Goal: Check status: Check status

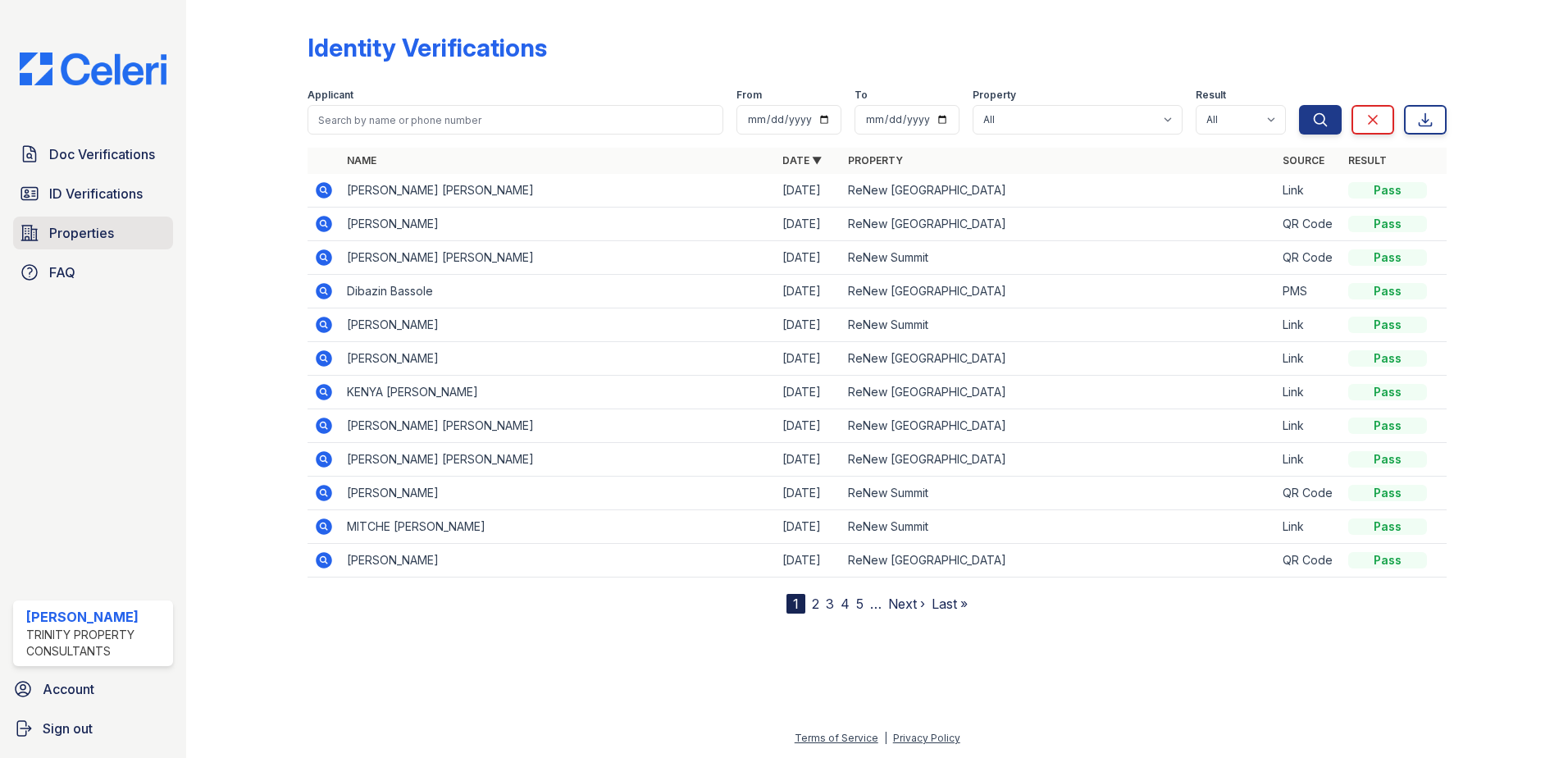
click at [129, 234] on link "Properties" at bounding box center [93, 232] width 160 height 32
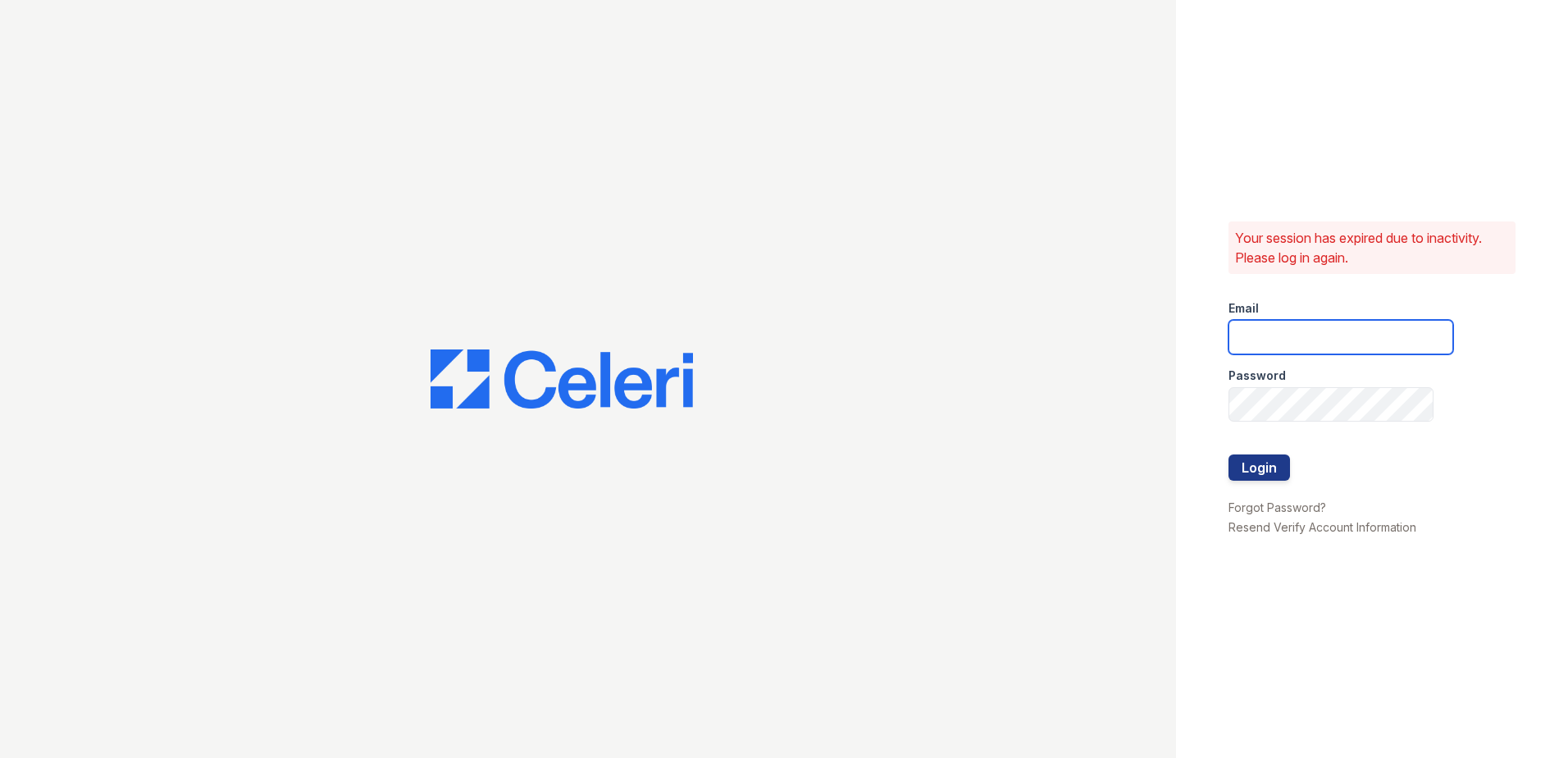
type input "mdanner@trinity-pm.com"
click at [1281, 470] on button "Login" at bounding box center [1259, 467] width 61 height 26
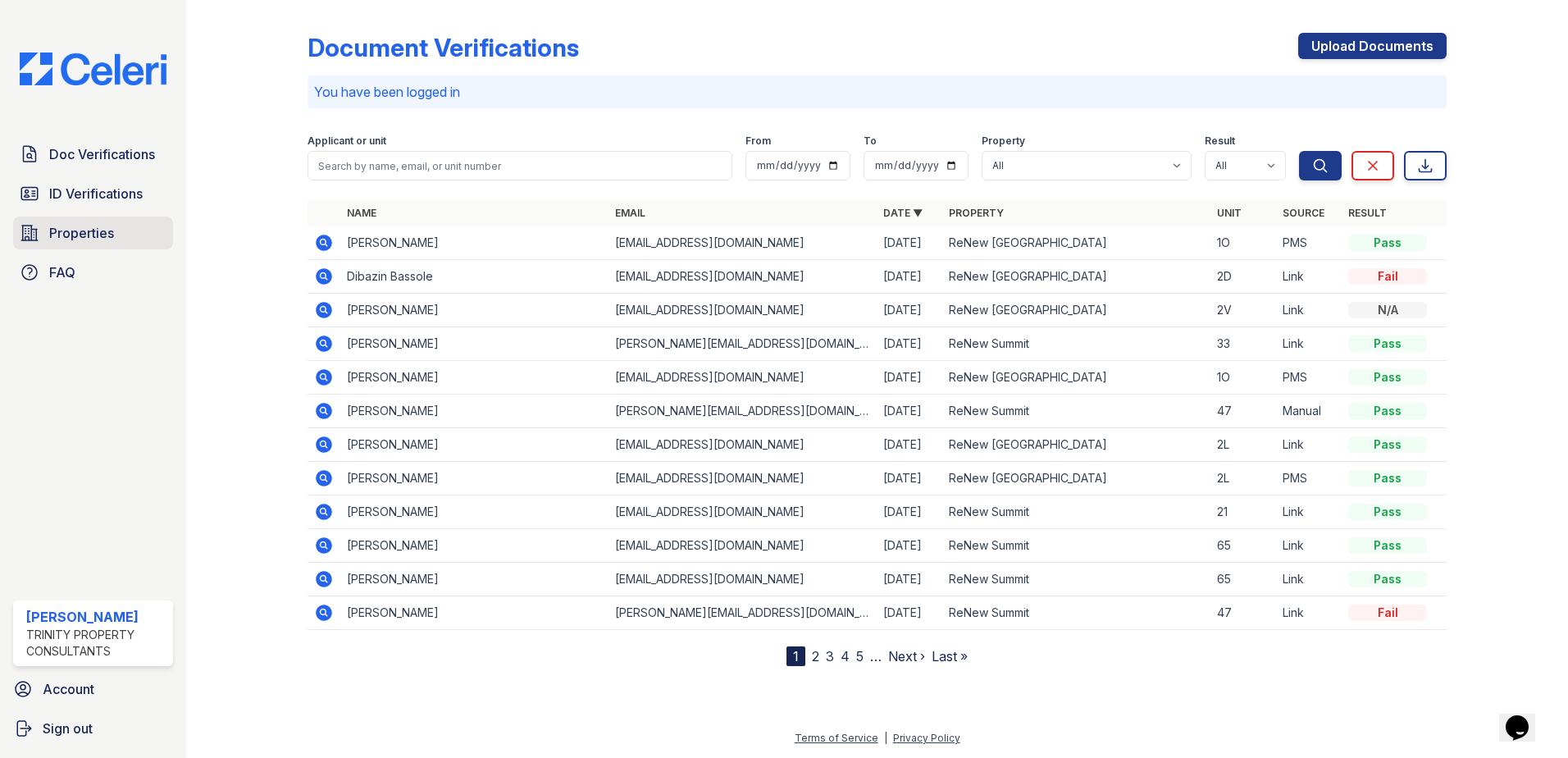
click at [78, 220] on link "Properties" at bounding box center [93, 232] width 160 height 32
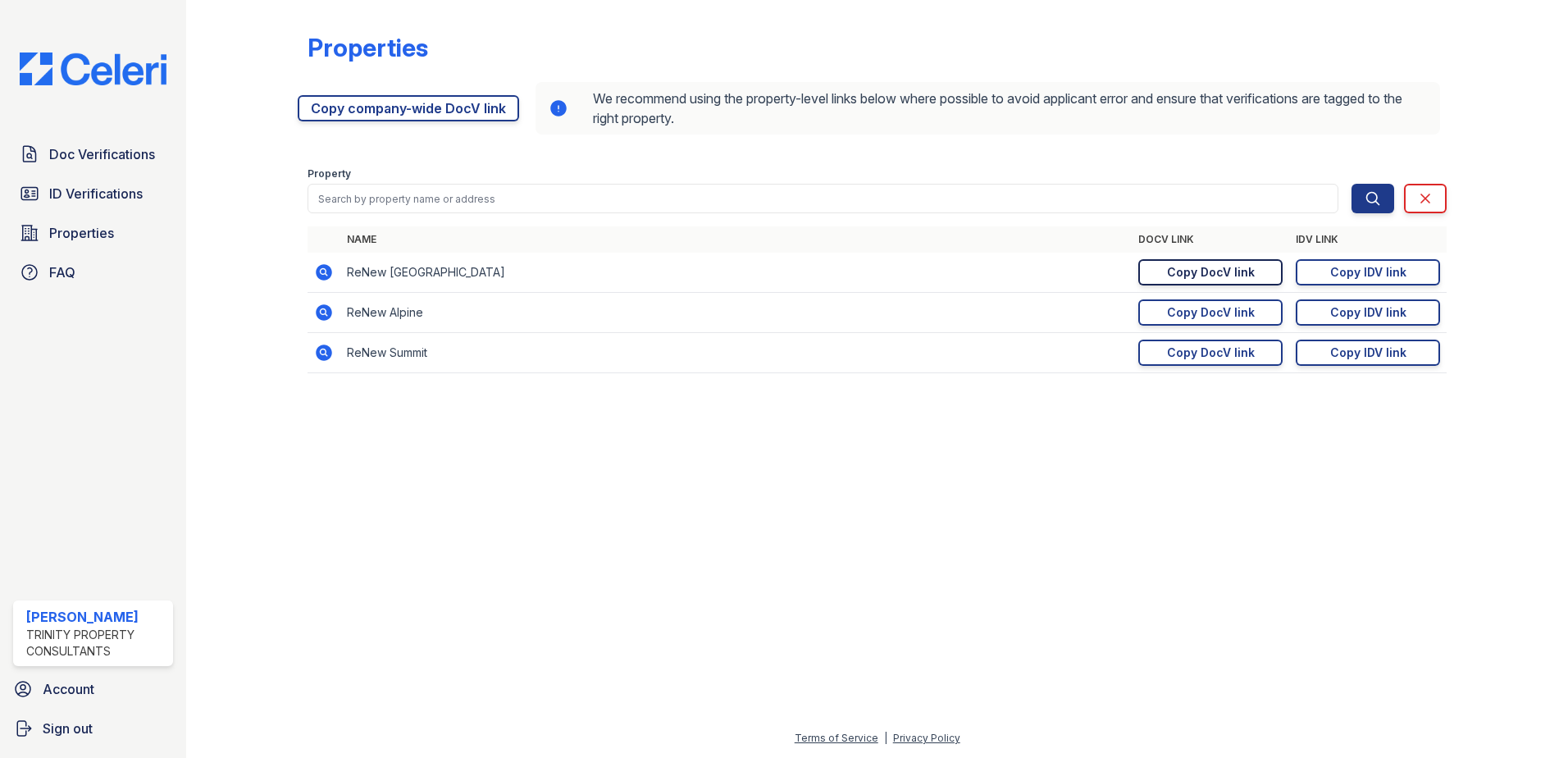
click at [1241, 270] on div "Copy DocV link" at bounding box center [1210, 272] width 88 height 17
click at [105, 197] on span "ID Verifications" at bounding box center [95, 193] width 93 height 19
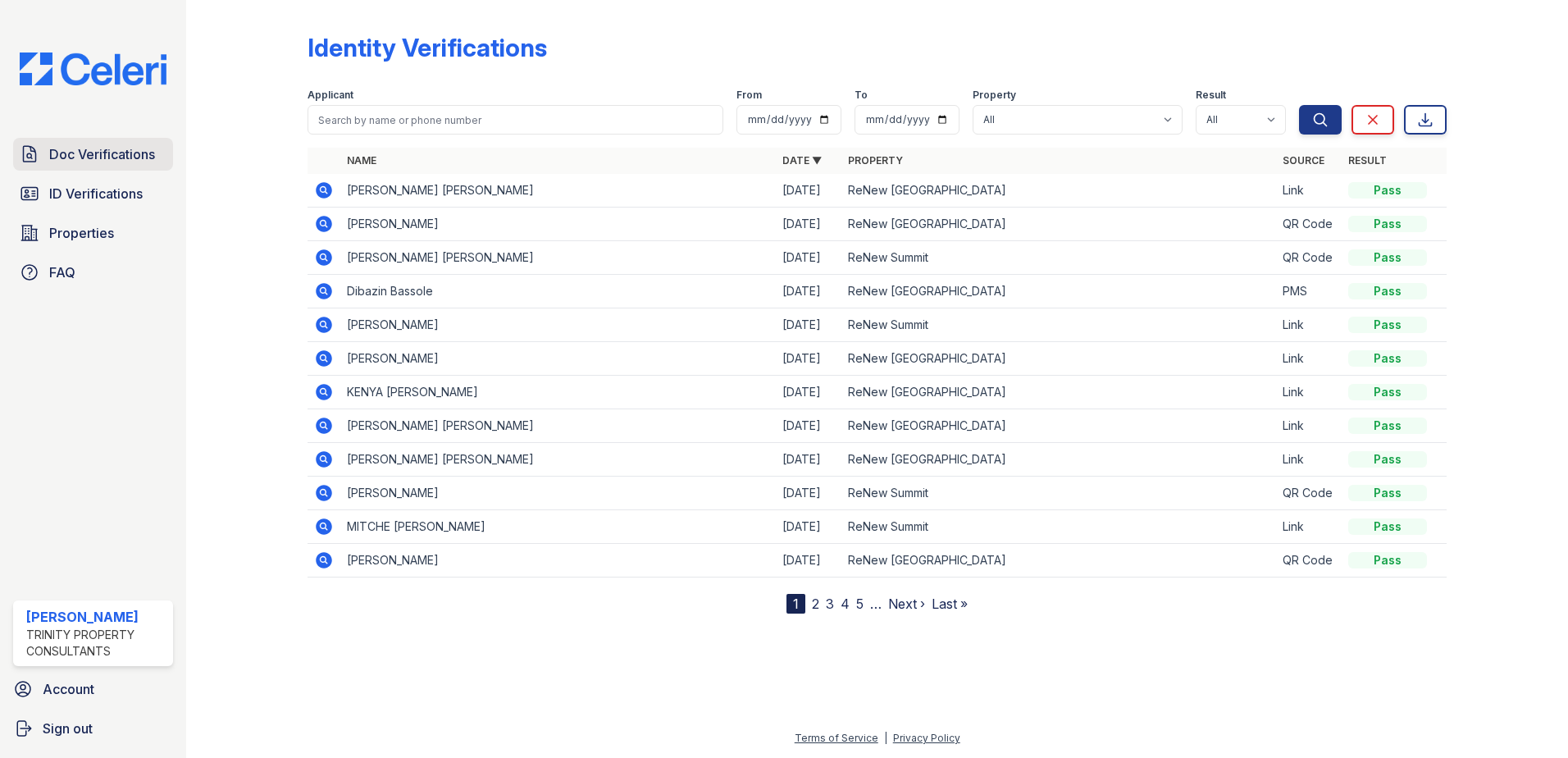
click at [112, 146] on span "Doc Verifications" at bounding box center [102, 154] width 105 height 19
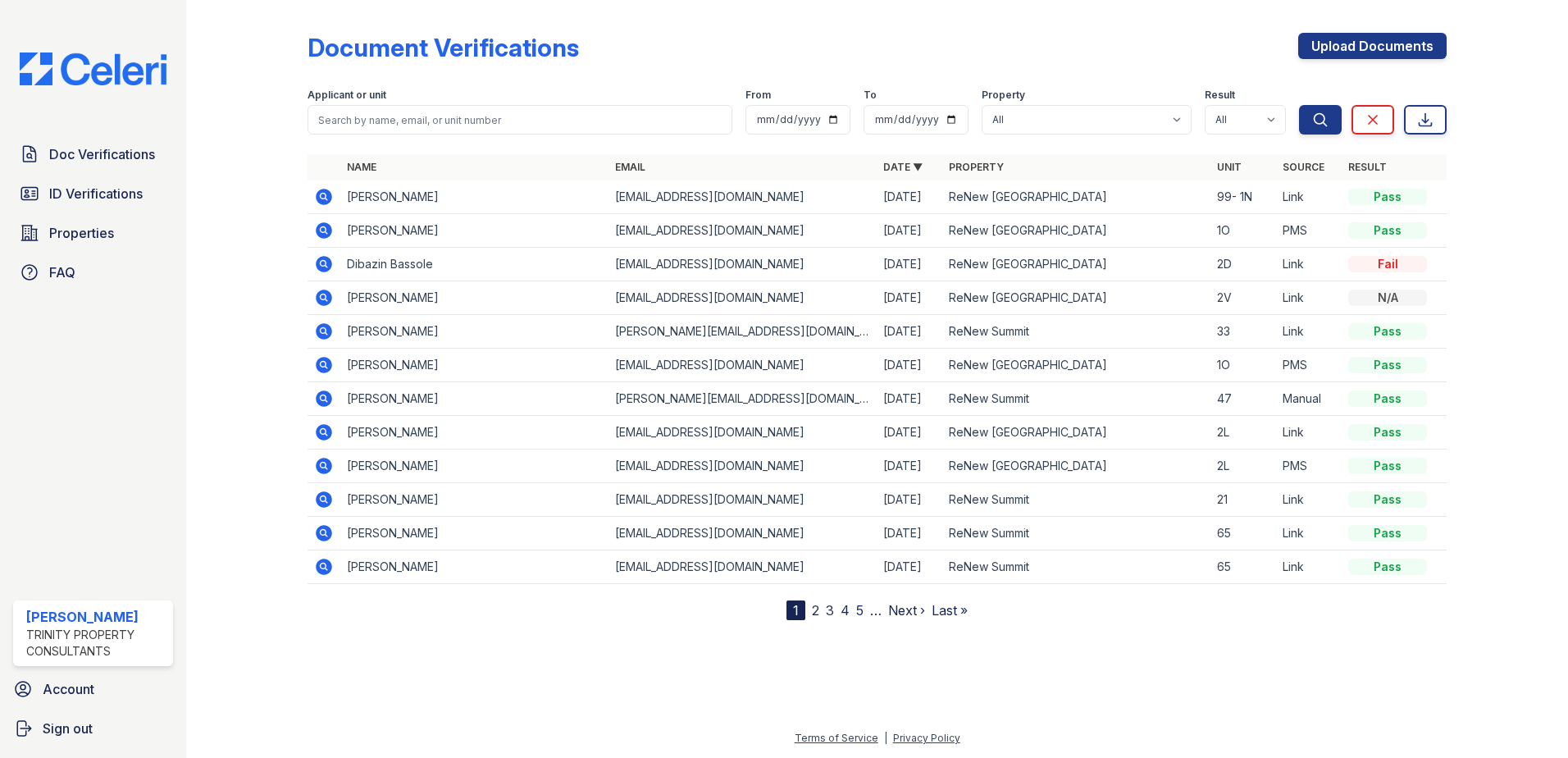
click at [317, 193] on icon at bounding box center [324, 197] width 17 height 17
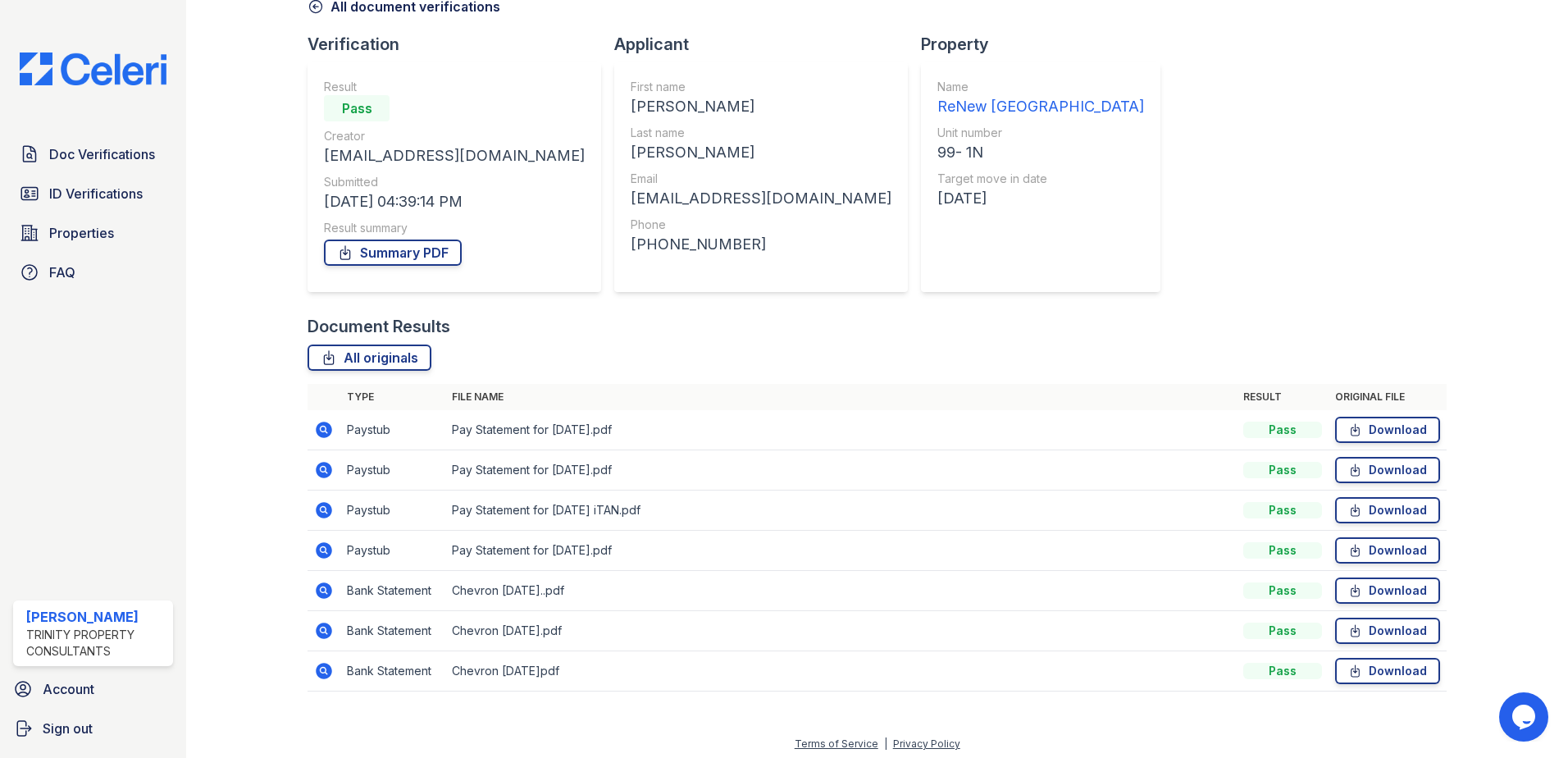
scroll to position [94, 0]
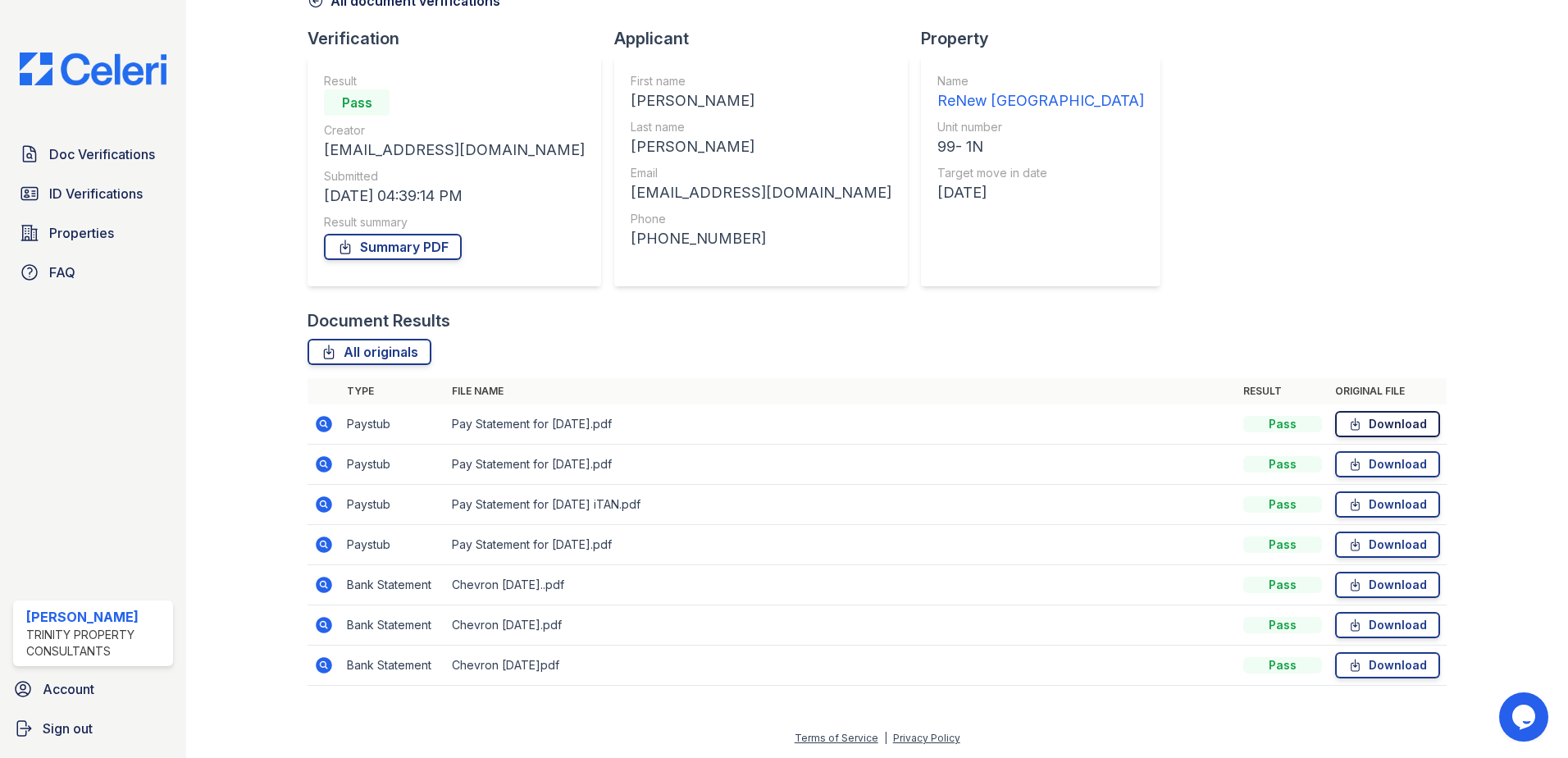
click at [1369, 420] on link "Download" at bounding box center [1387, 424] width 105 height 26
click at [137, 179] on link "ID Verifications" at bounding box center [93, 193] width 160 height 32
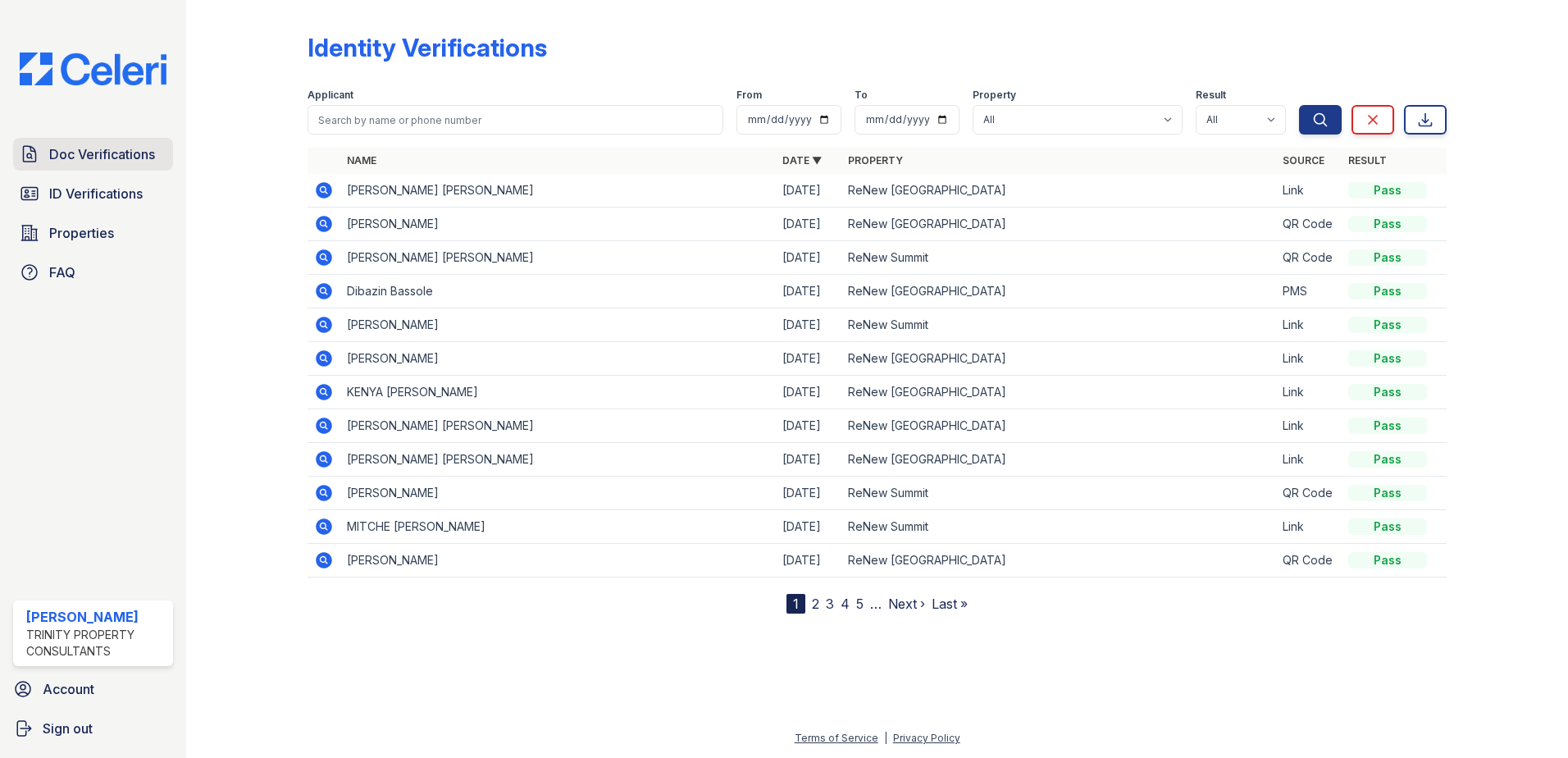
click at [136, 164] on span "Doc Verifications" at bounding box center [102, 154] width 105 height 19
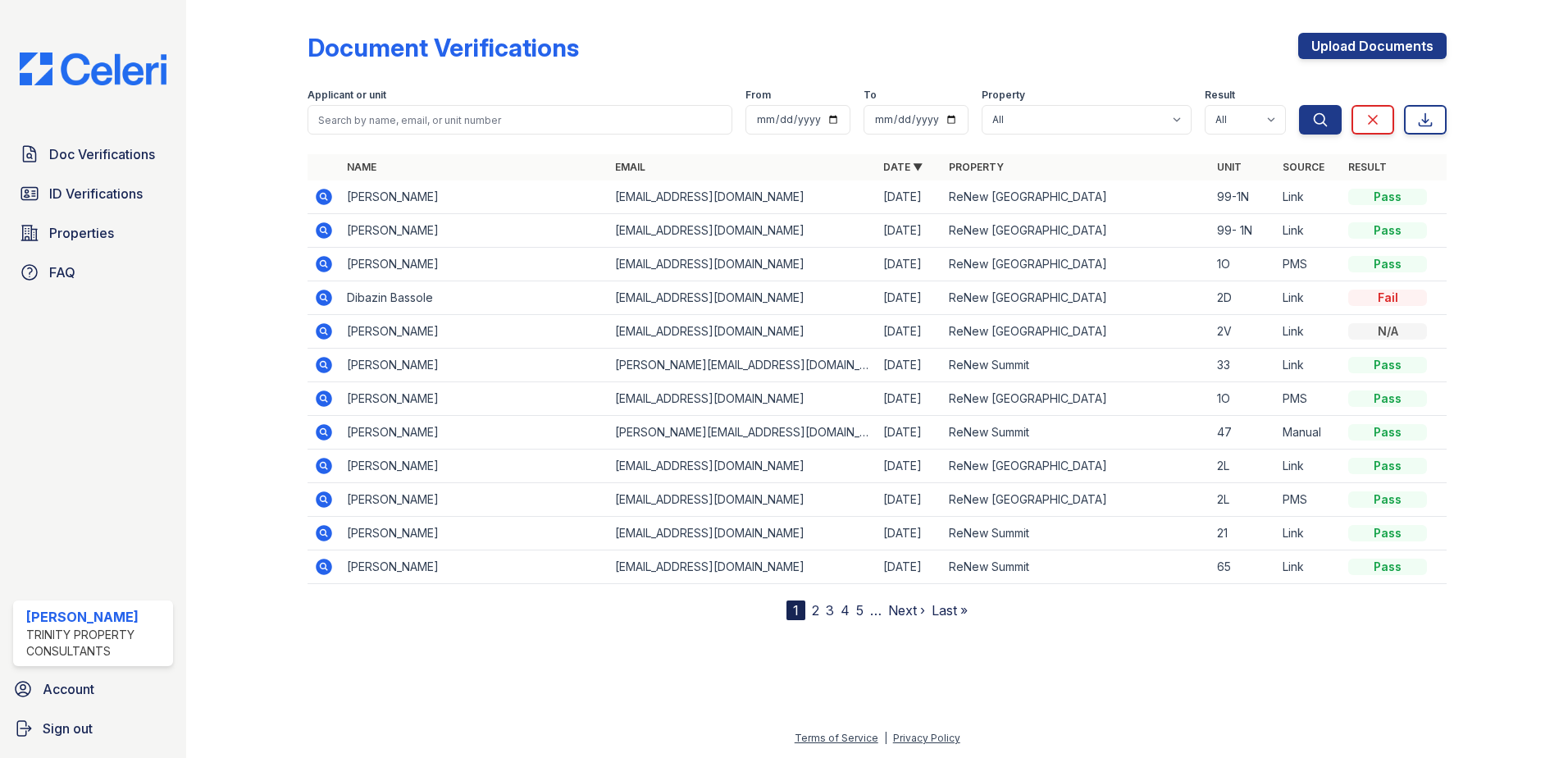
click at [325, 227] on icon at bounding box center [324, 230] width 17 height 17
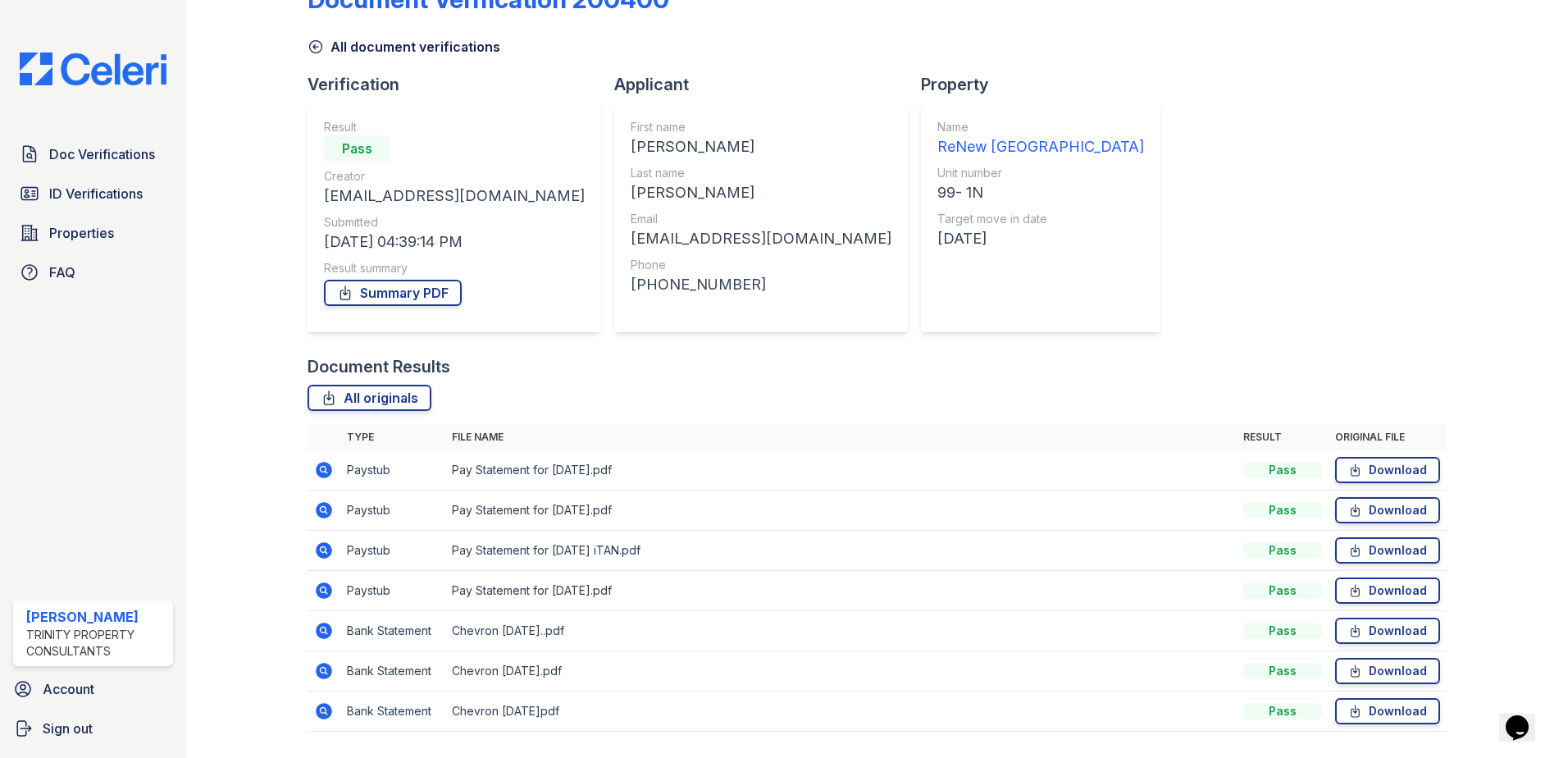
scroll to position [94, 0]
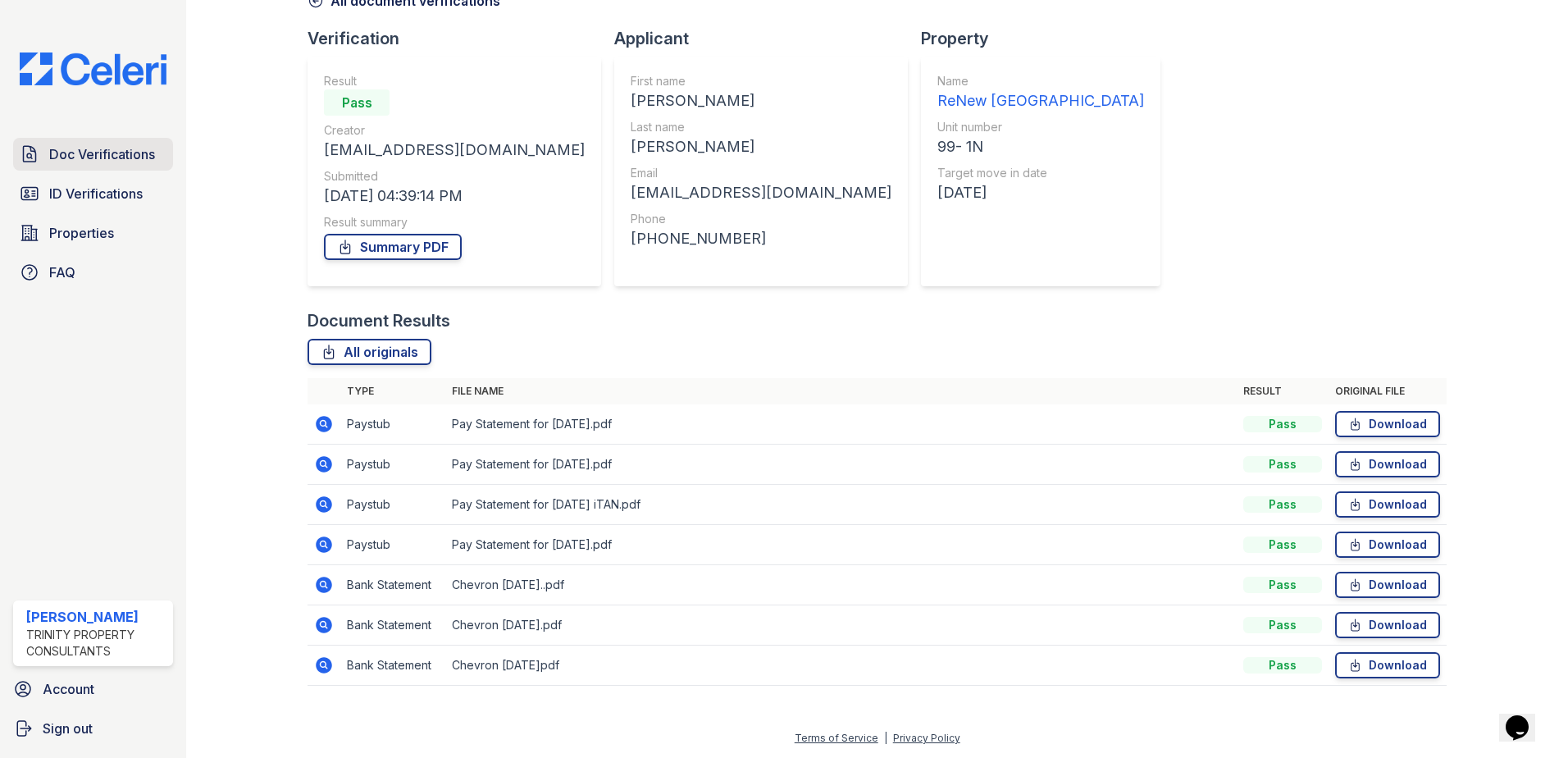
click at [130, 170] on link "Doc Verifications" at bounding box center [93, 154] width 160 height 32
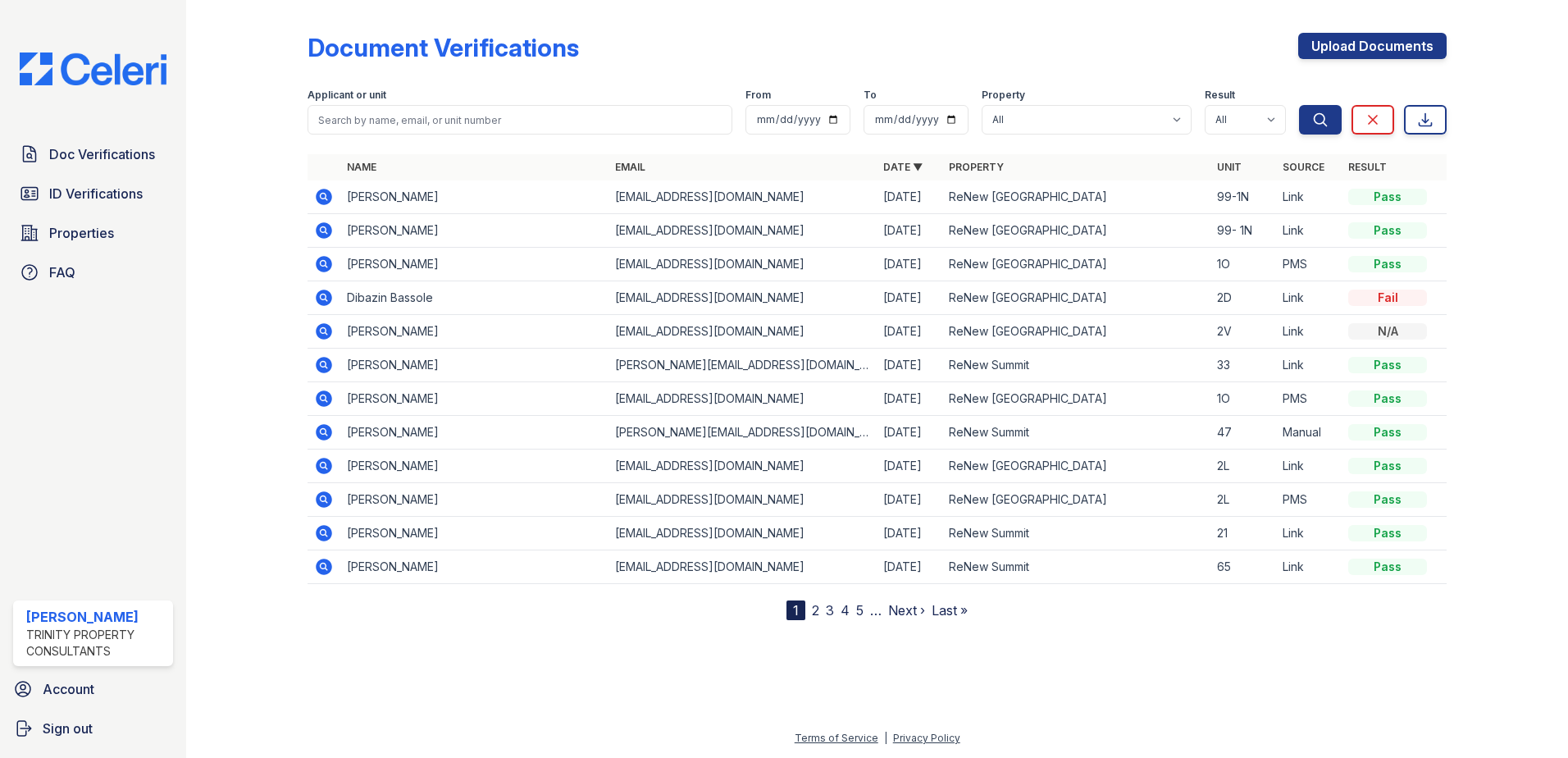
click at [325, 195] on icon at bounding box center [323, 195] width 4 height 4
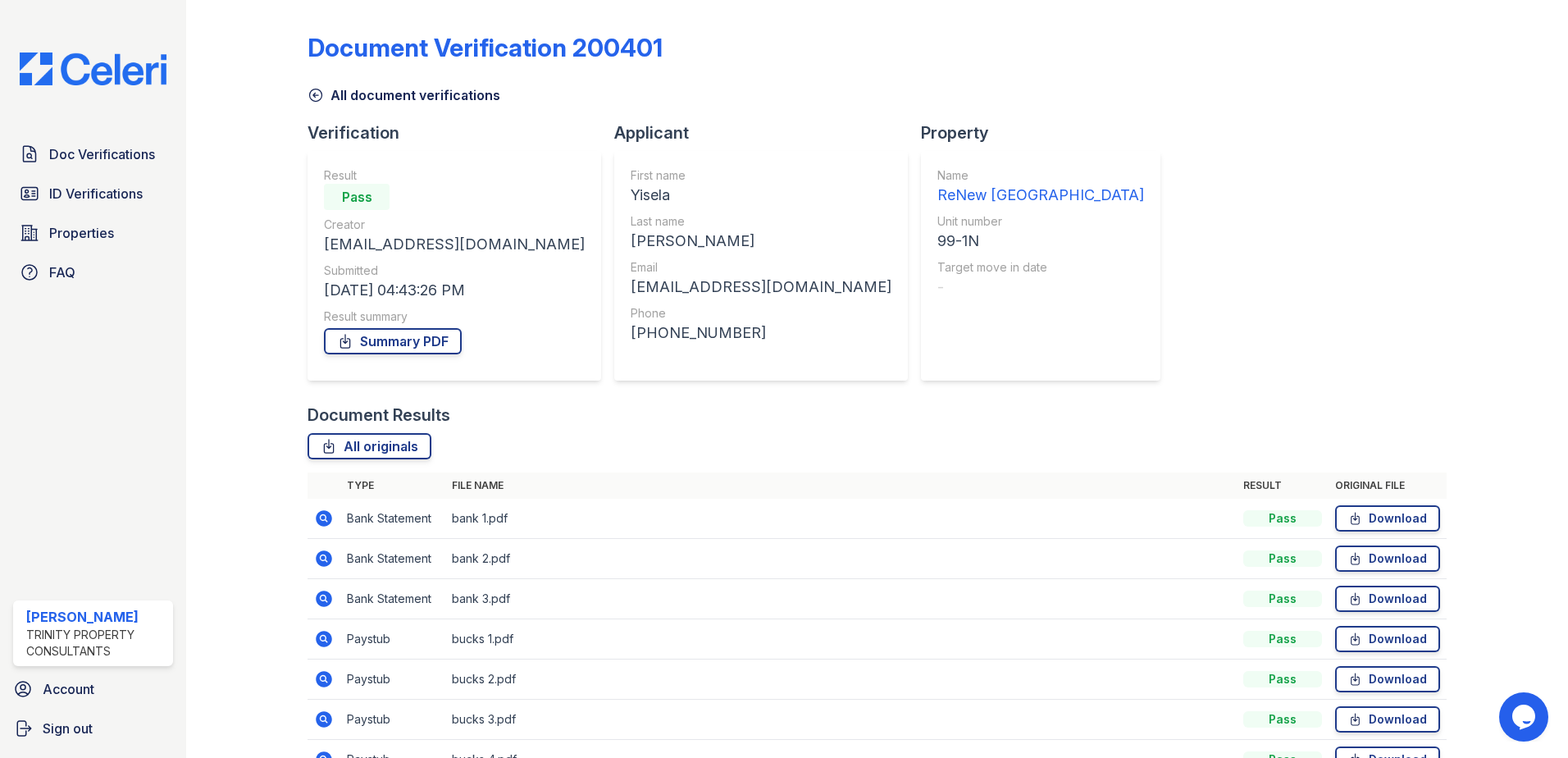
click at [1186, 139] on div "Document Verification 200401 All document verifications Verification Result Pas…" at bounding box center [876, 401] width 1139 height 789
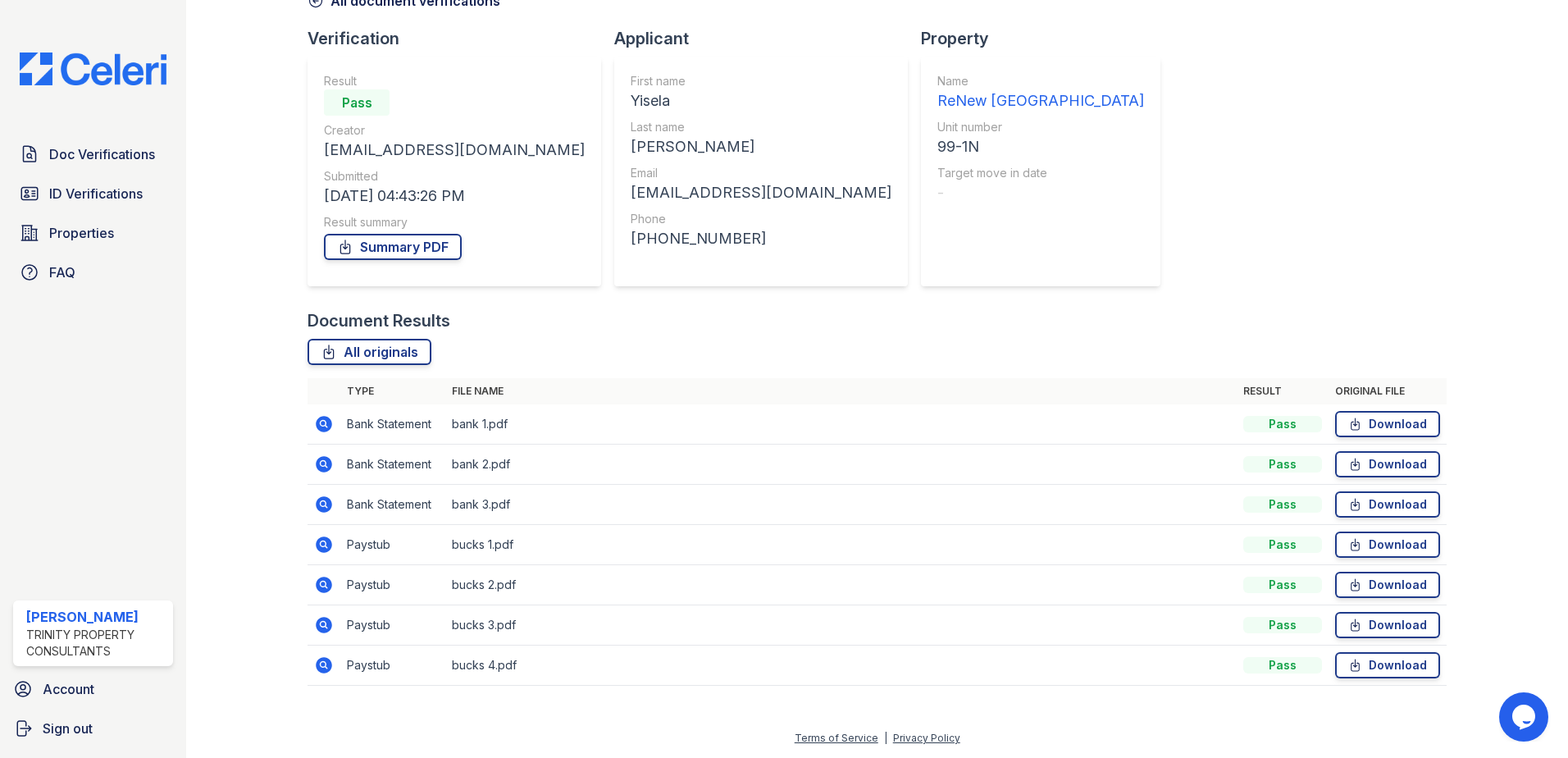
click at [321, 543] on icon at bounding box center [323, 543] width 4 height 4
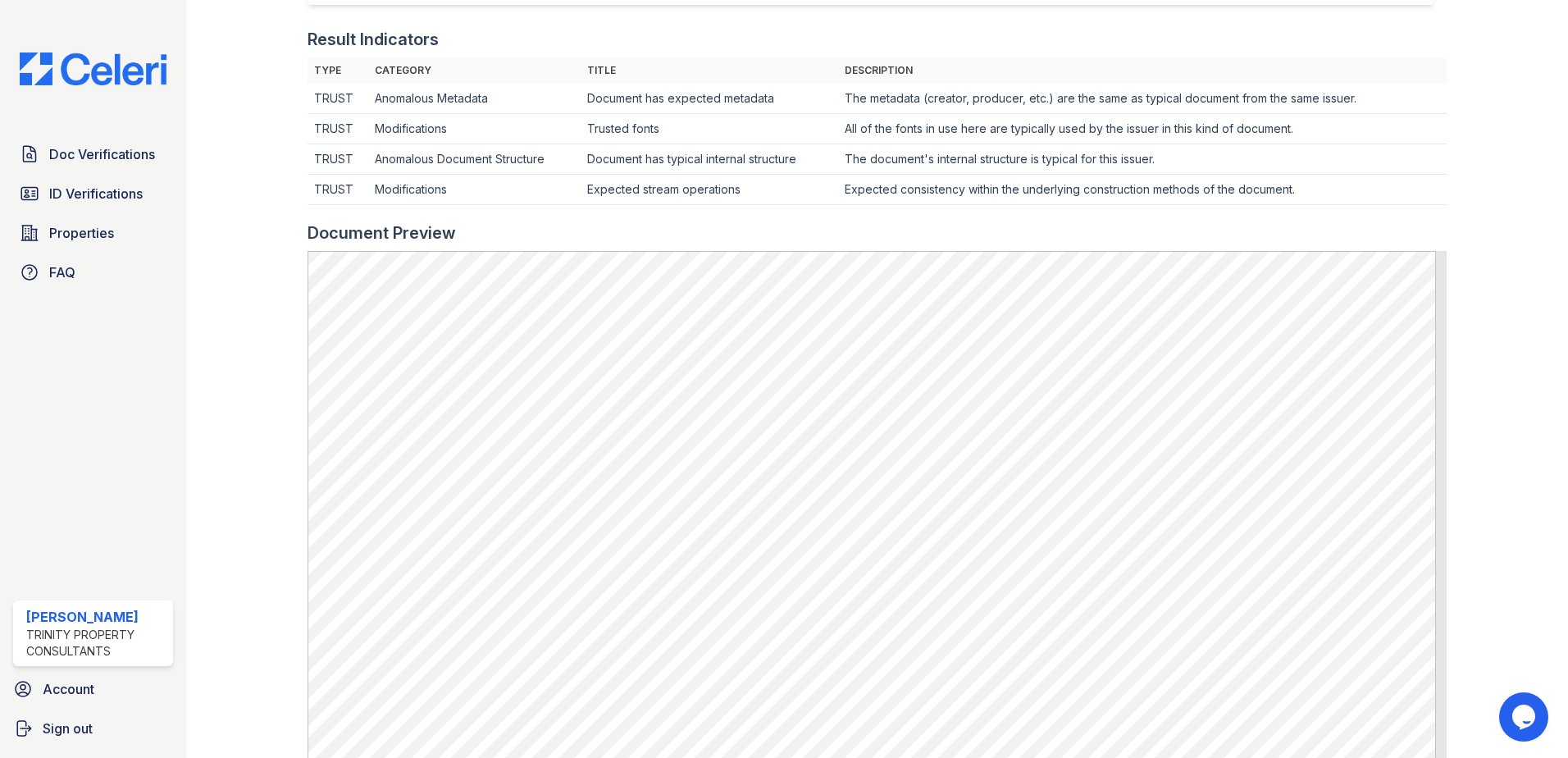
scroll to position [492, 0]
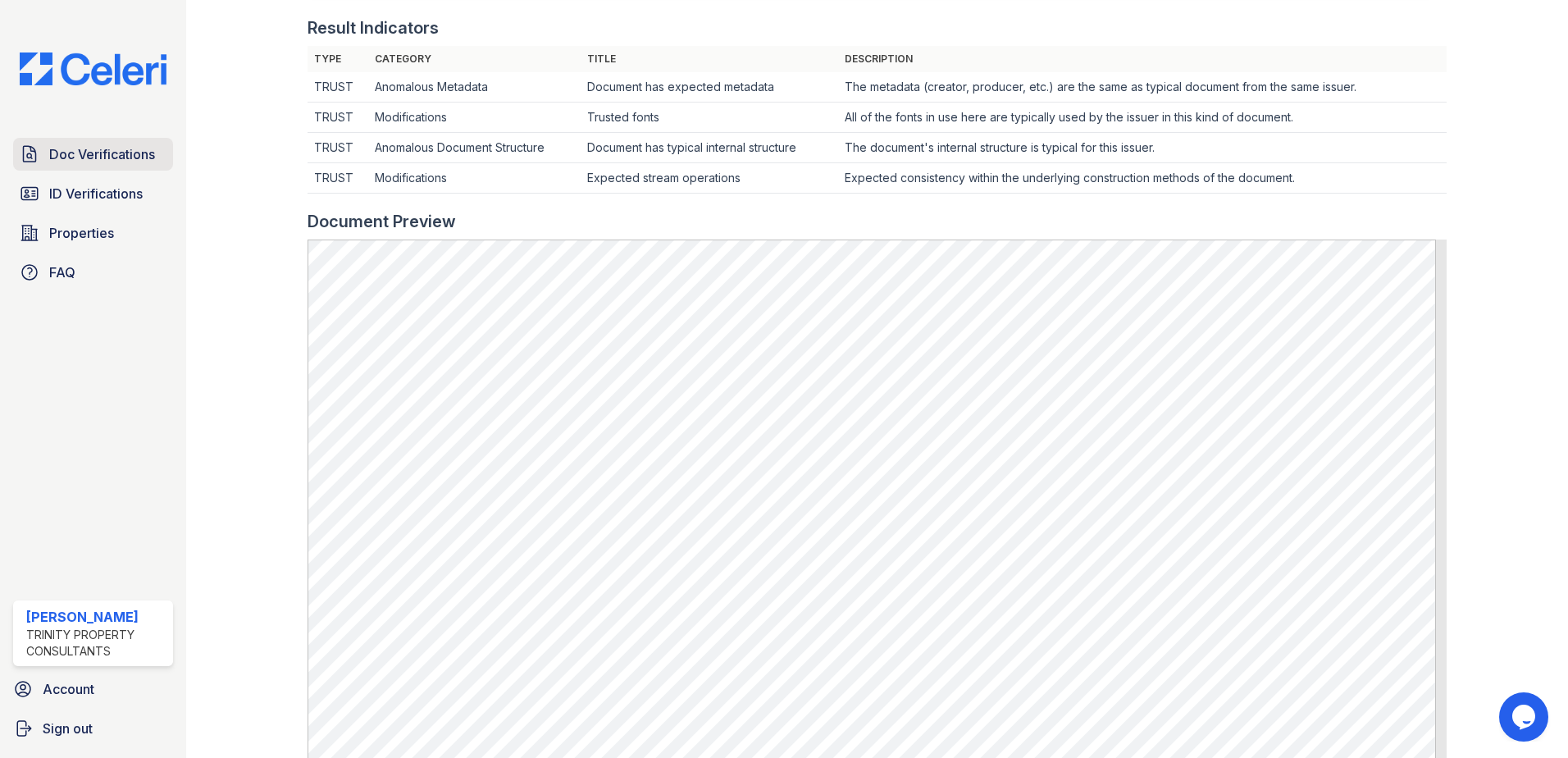
click at [145, 159] on span "Doc Verifications" at bounding box center [102, 154] width 105 height 19
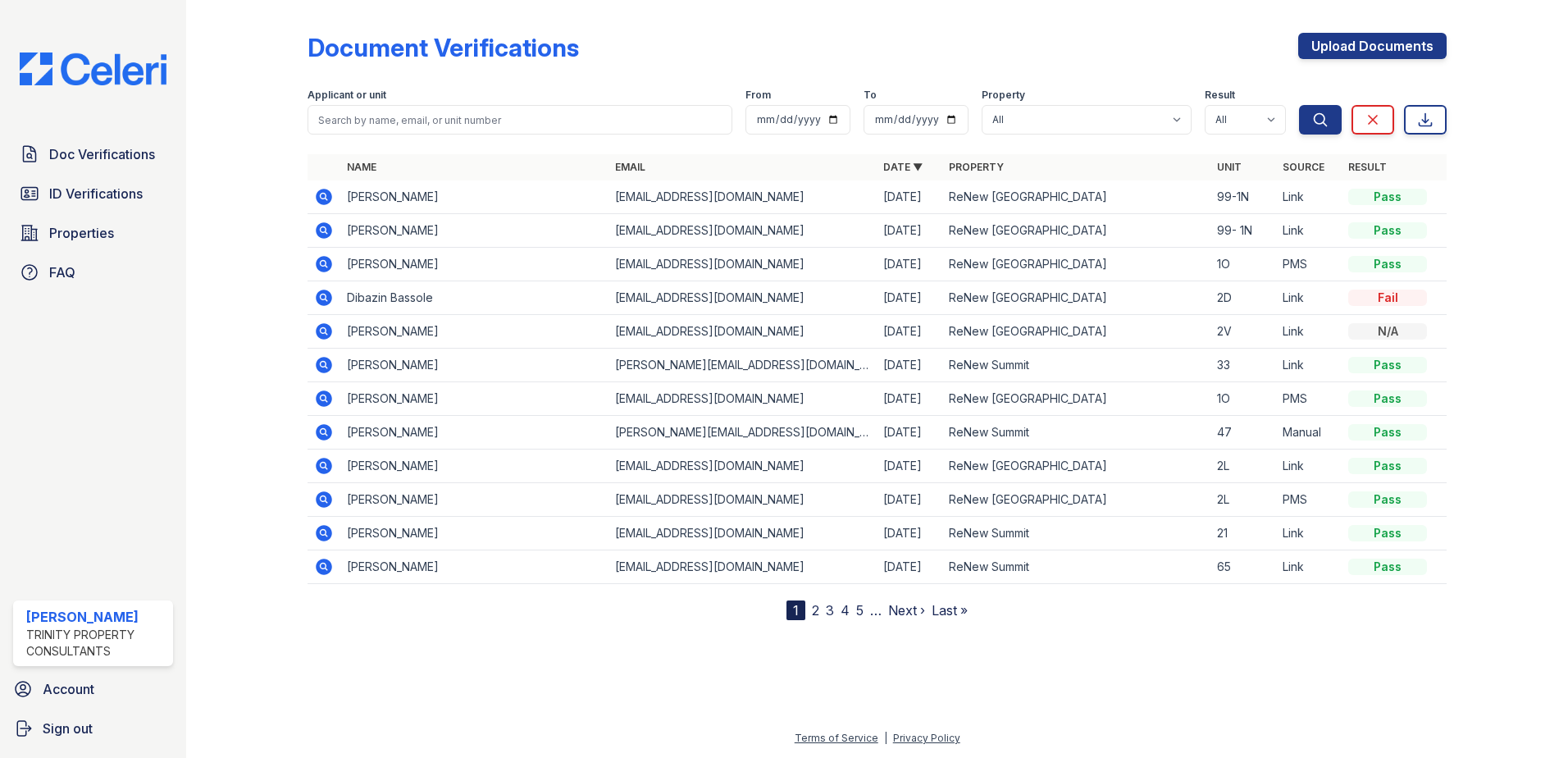
click at [327, 231] on icon at bounding box center [324, 230] width 17 height 17
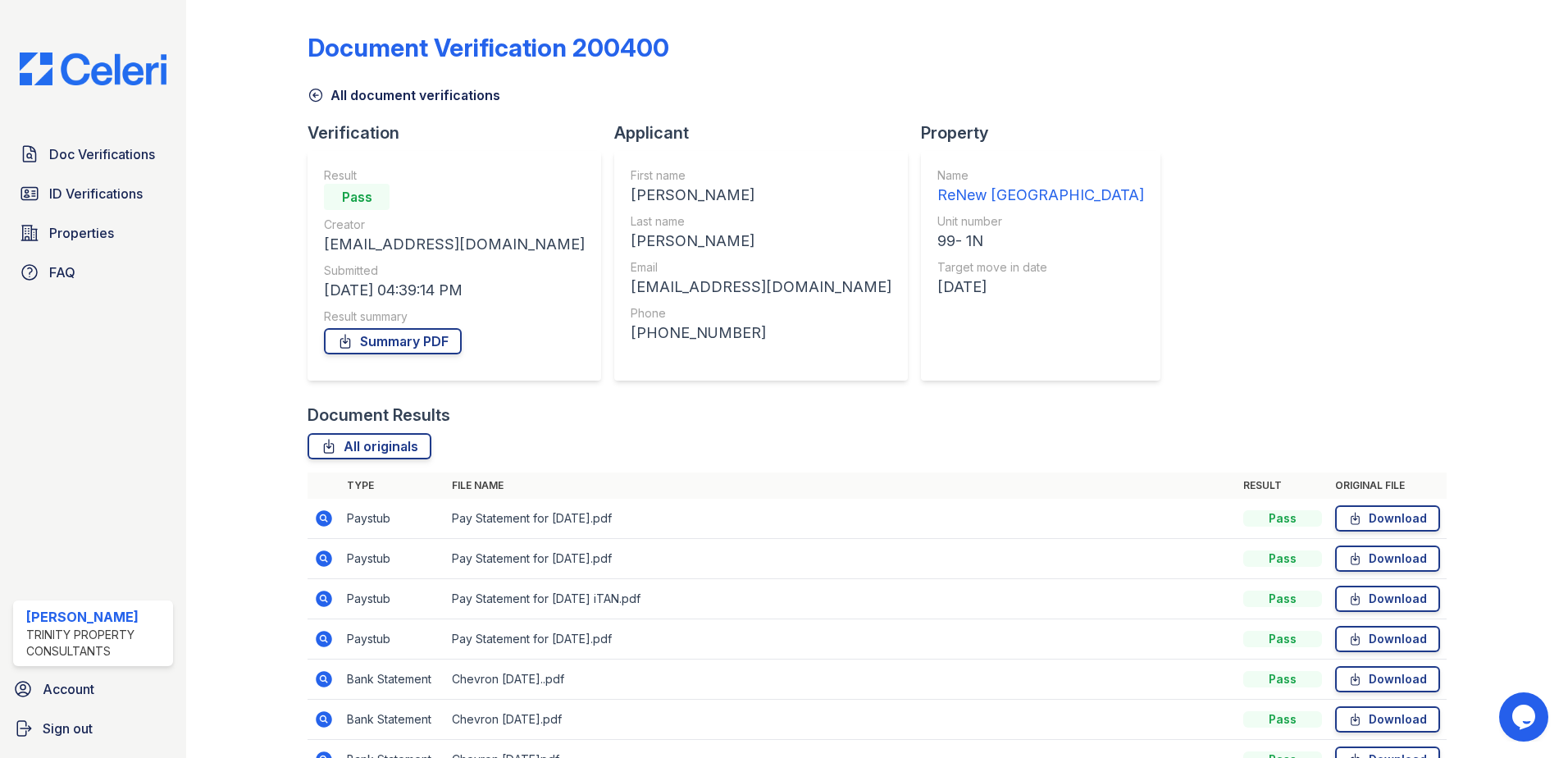
scroll to position [94, 0]
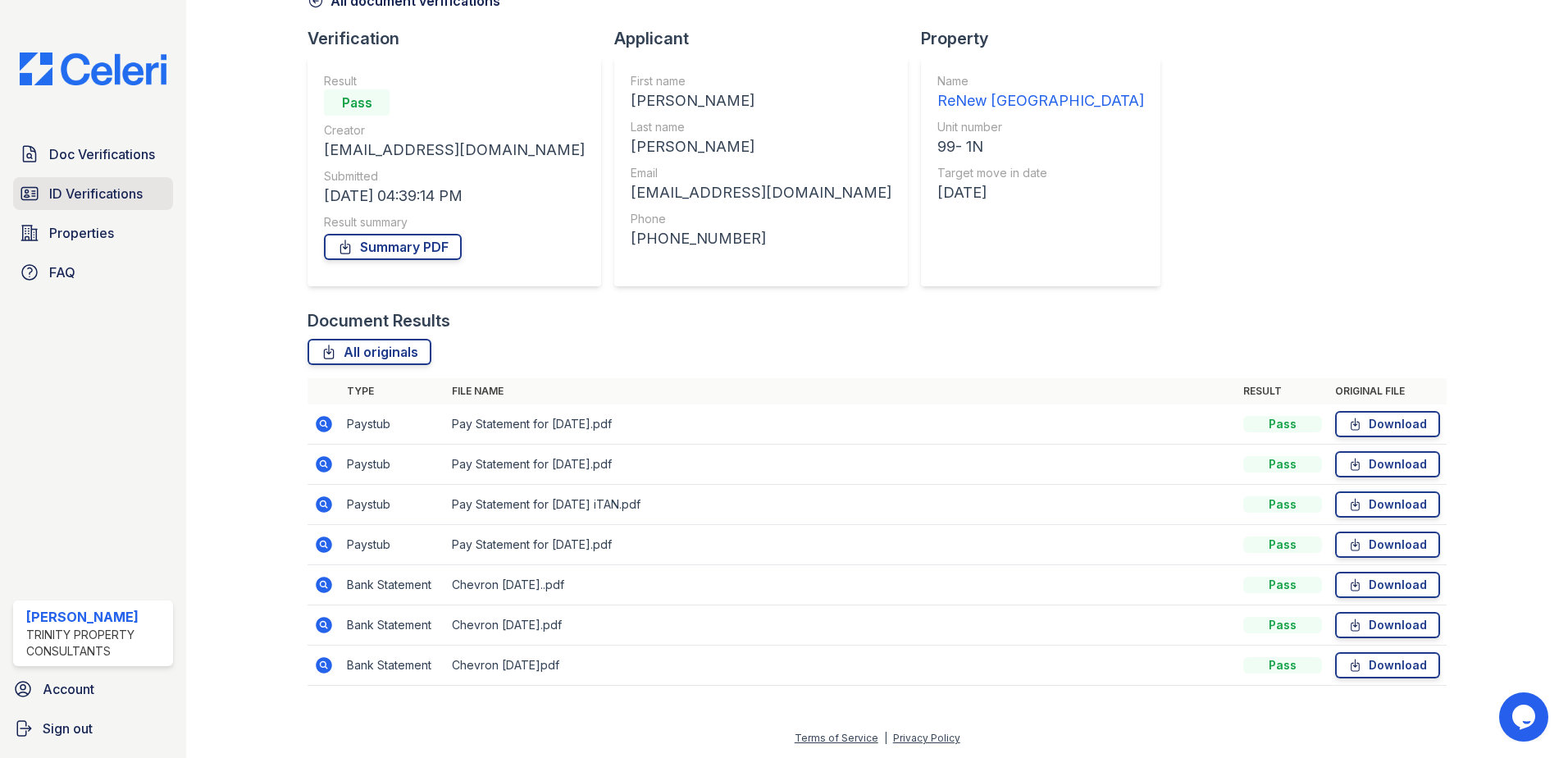
click at [116, 184] on span "ID Verifications" at bounding box center [95, 193] width 93 height 19
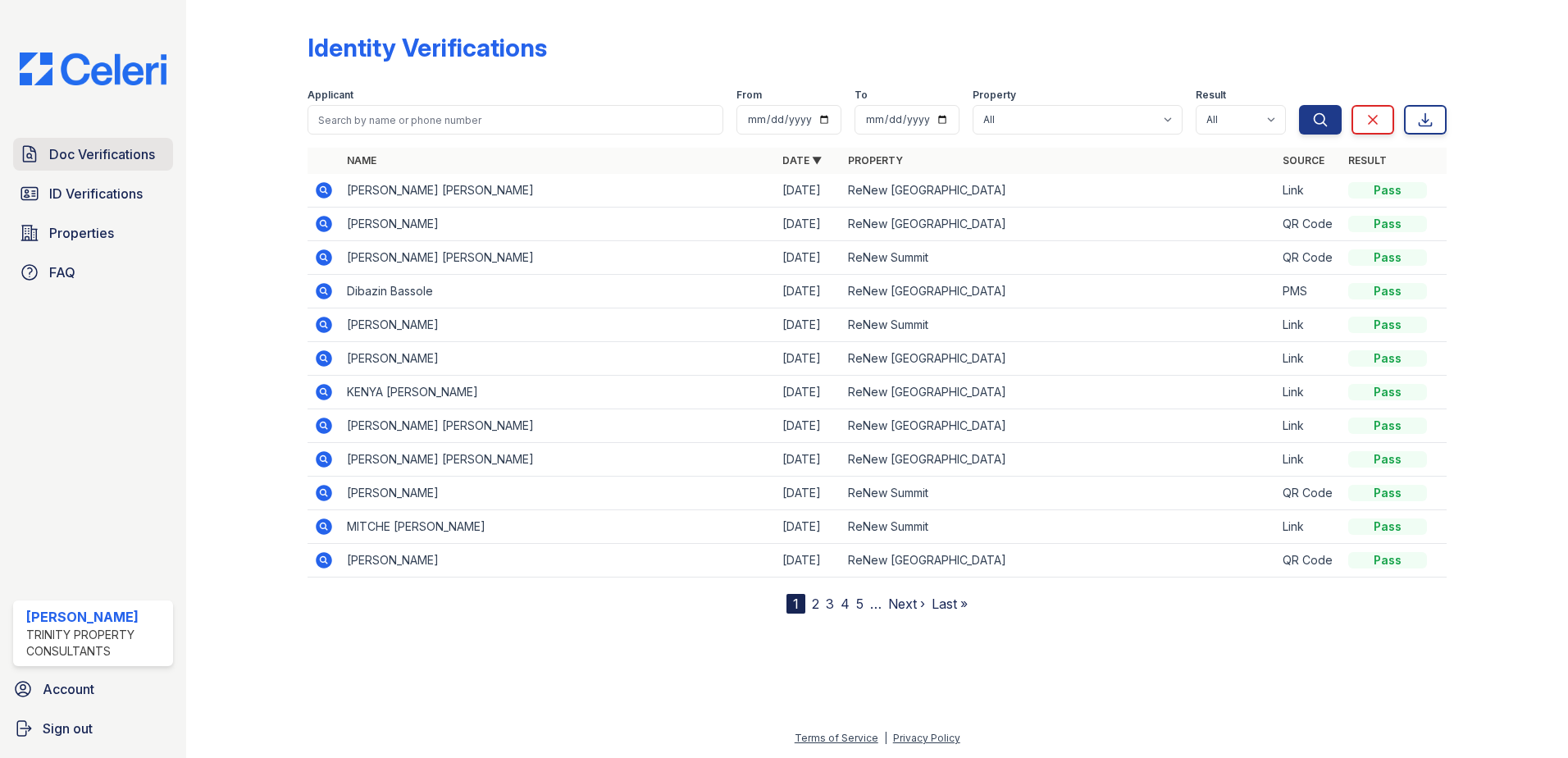
click at [101, 160] on span "Doc Verifications" at bounding box center [102, 154] width 105 height 19
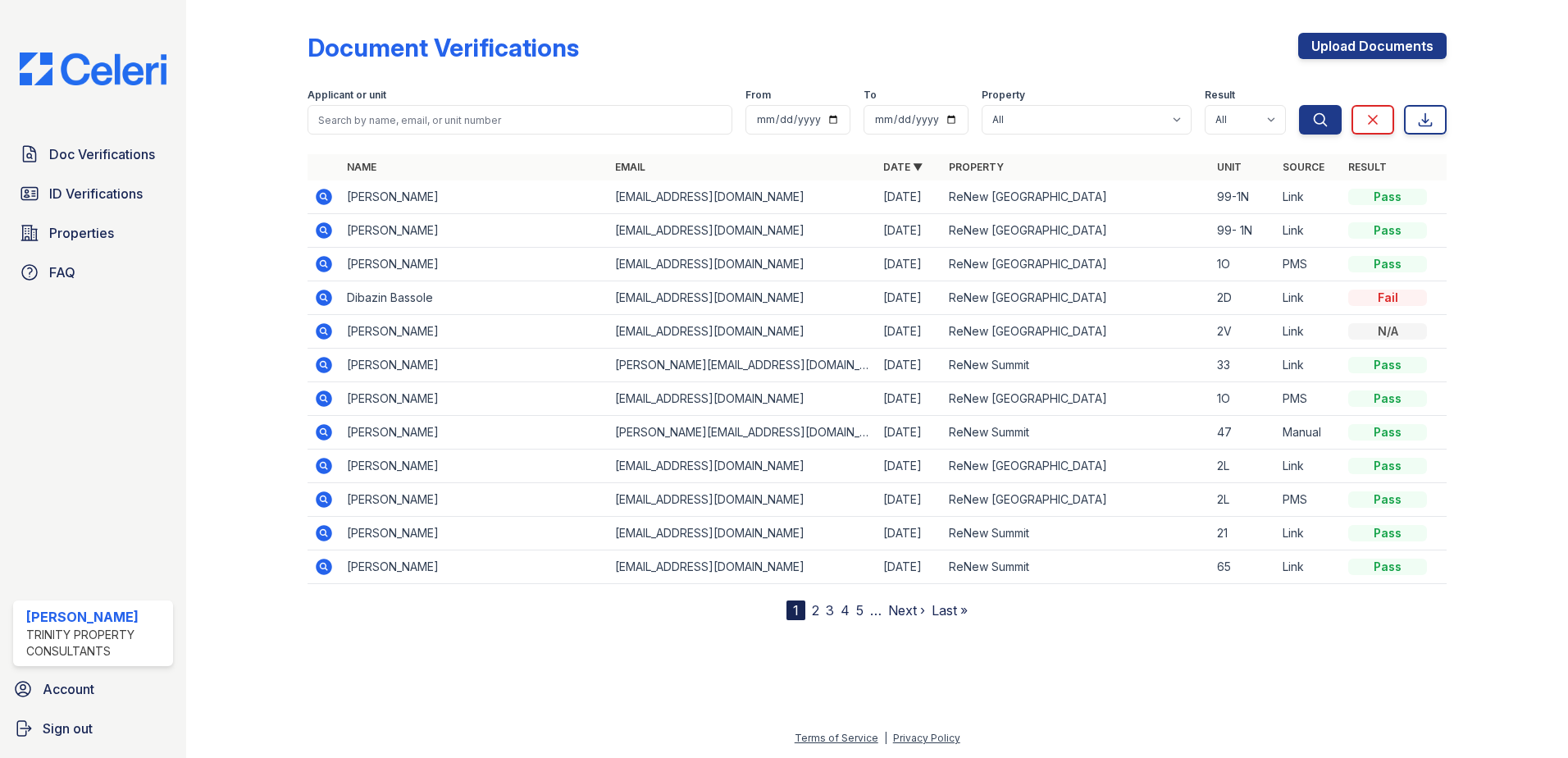
click at [324, 228] on icon at bounding box center [323, 230] width 19 height 19
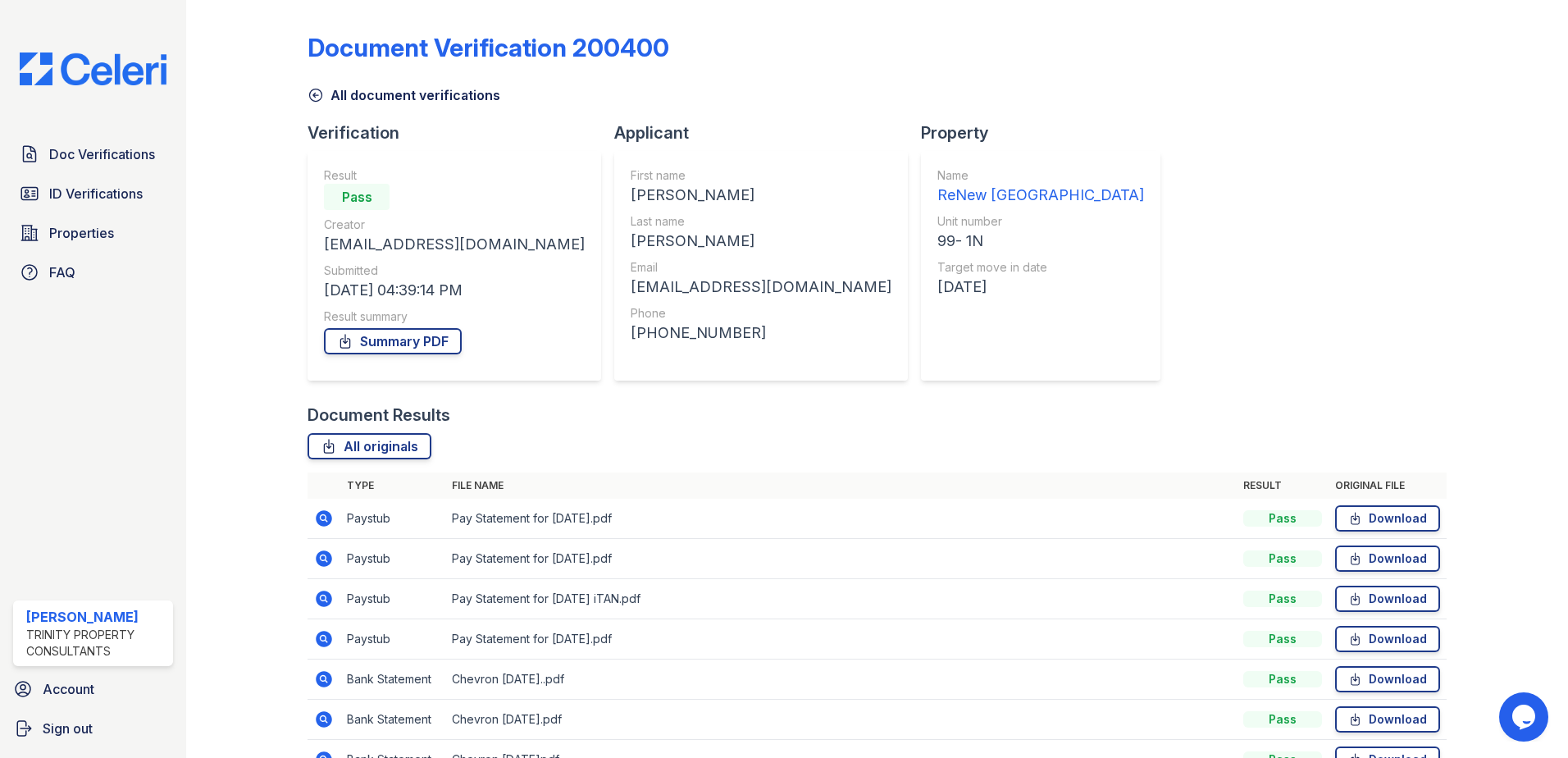
scroll to position [94, 0]
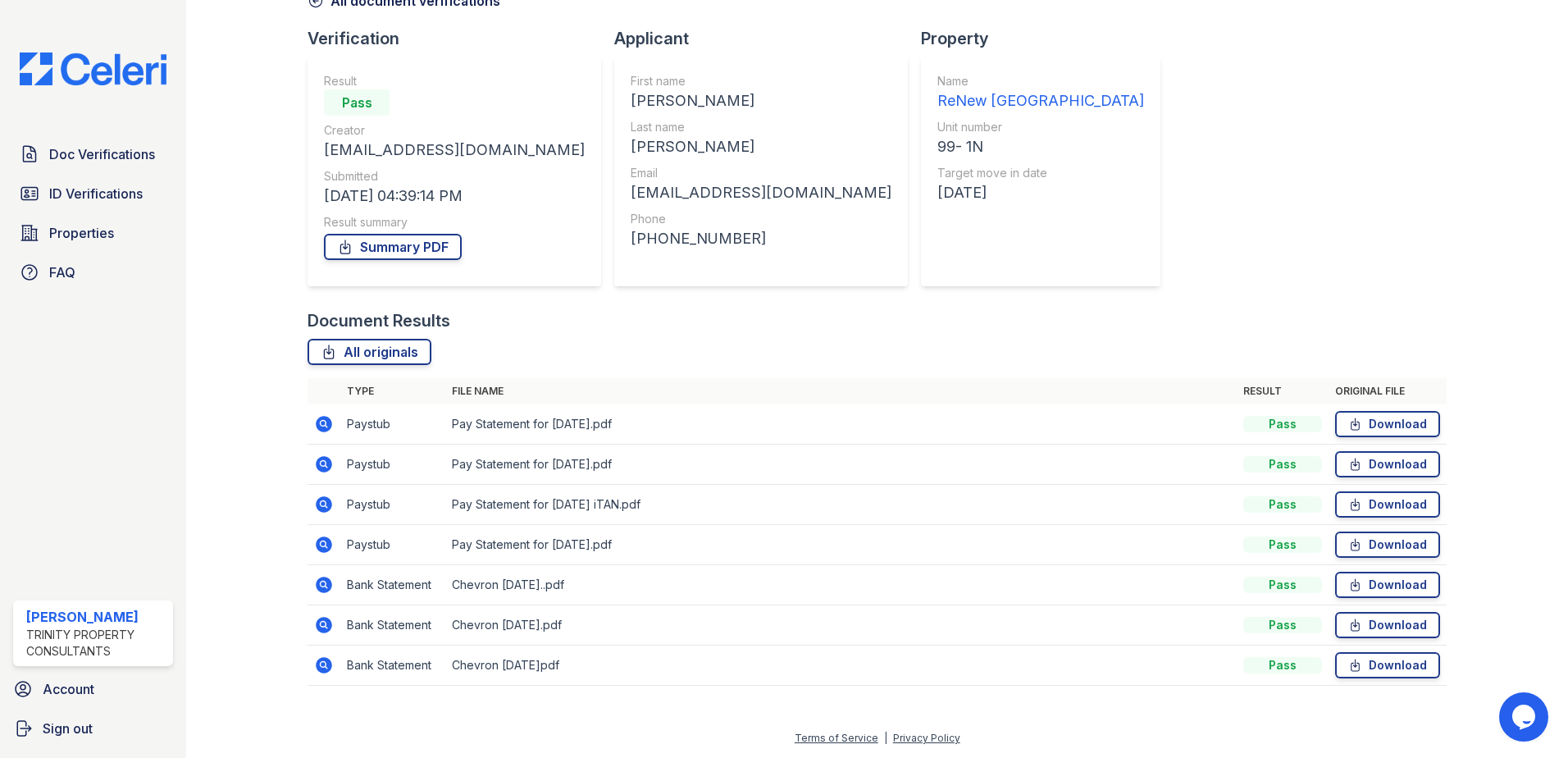
click at [320, 674] on icon at bounding box center [323, 665] width 19 height 19
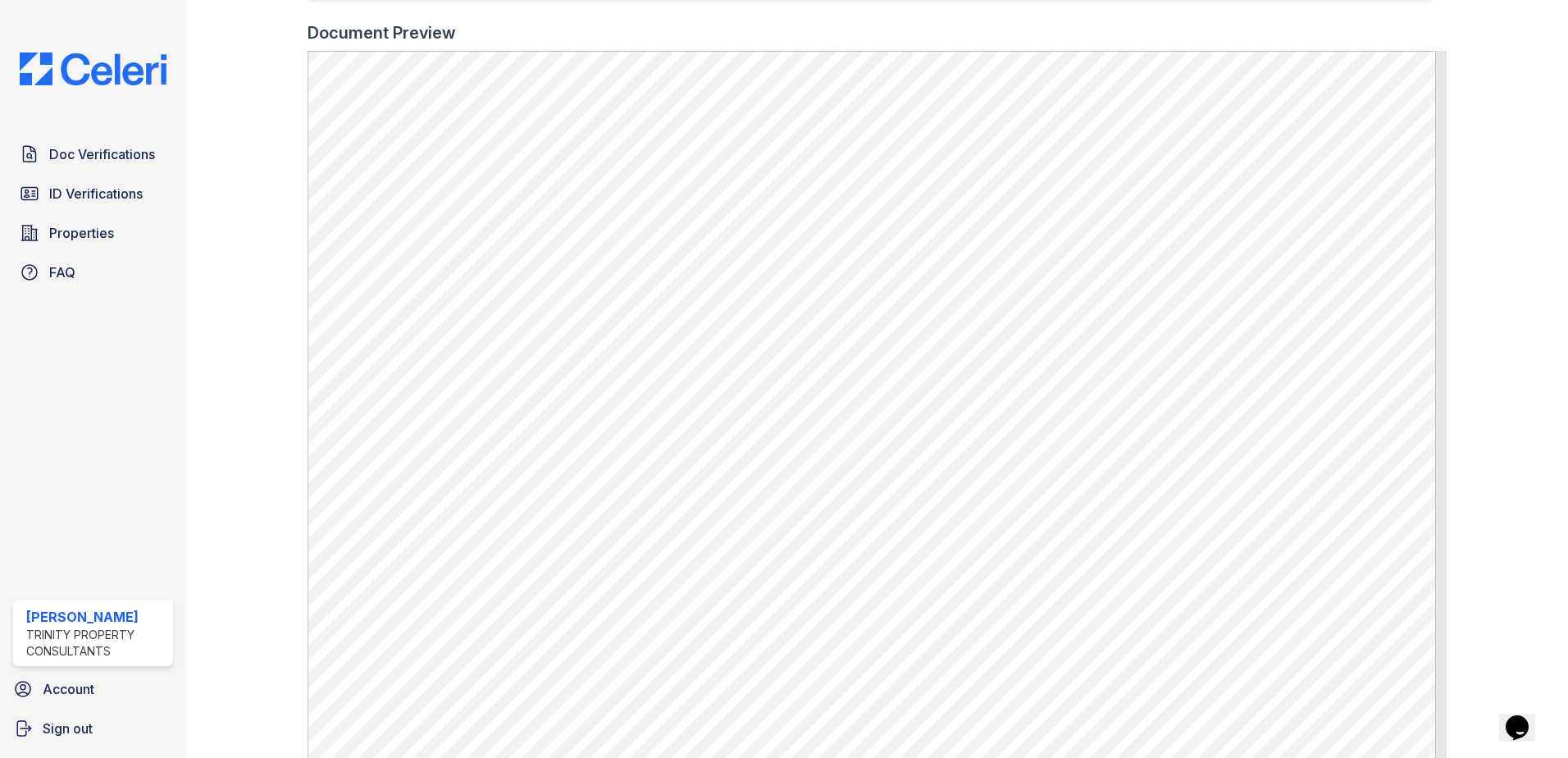
scroll to position [492, 0]
click at [106, 165] on link "Doc Verifications" at bounding box center [93, 154] width 160 height 32
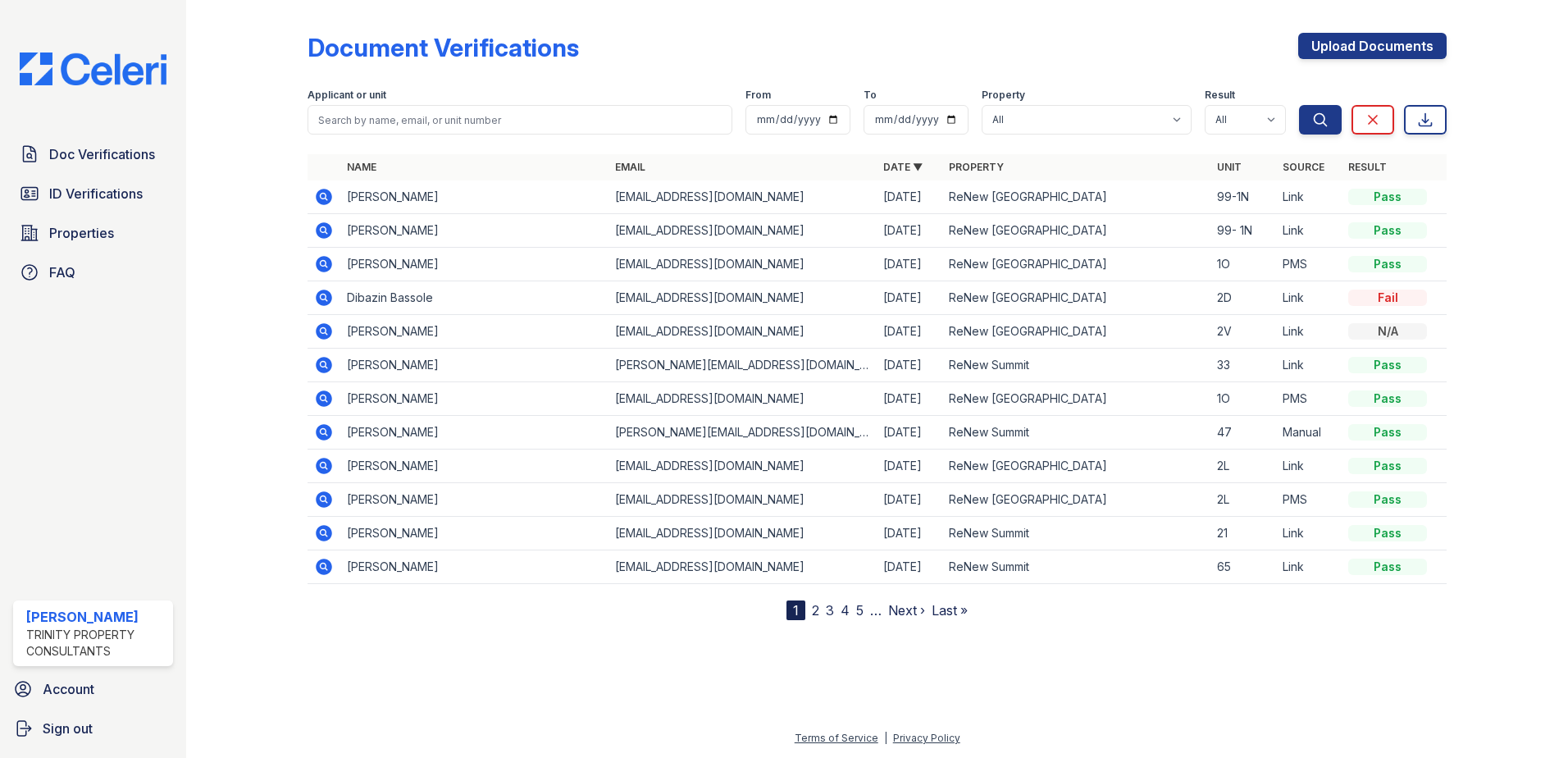
click at [328, 230] on icon at bounding box center [324, 230] width 17 height 17
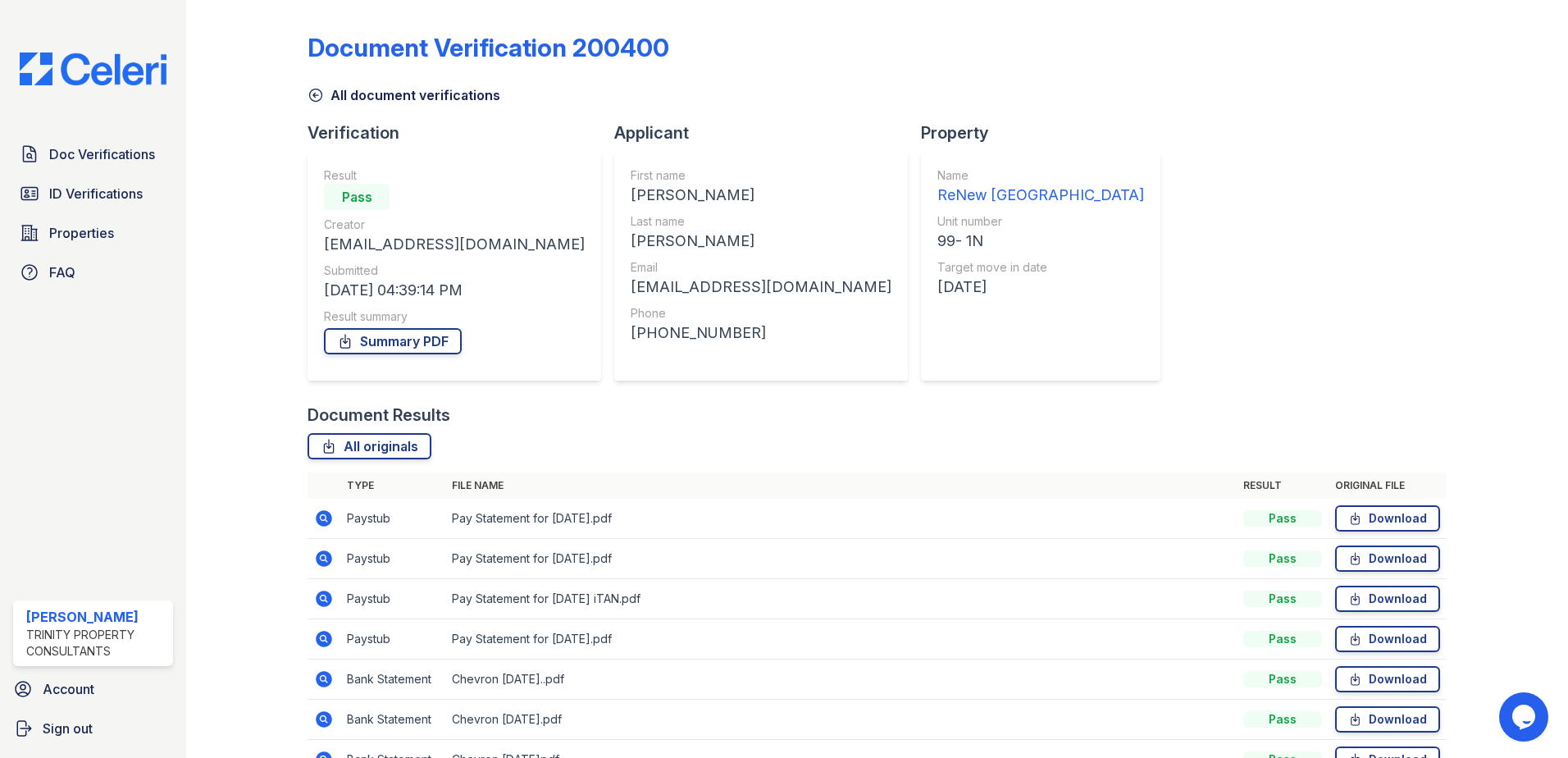
scroll to position [94, 0]
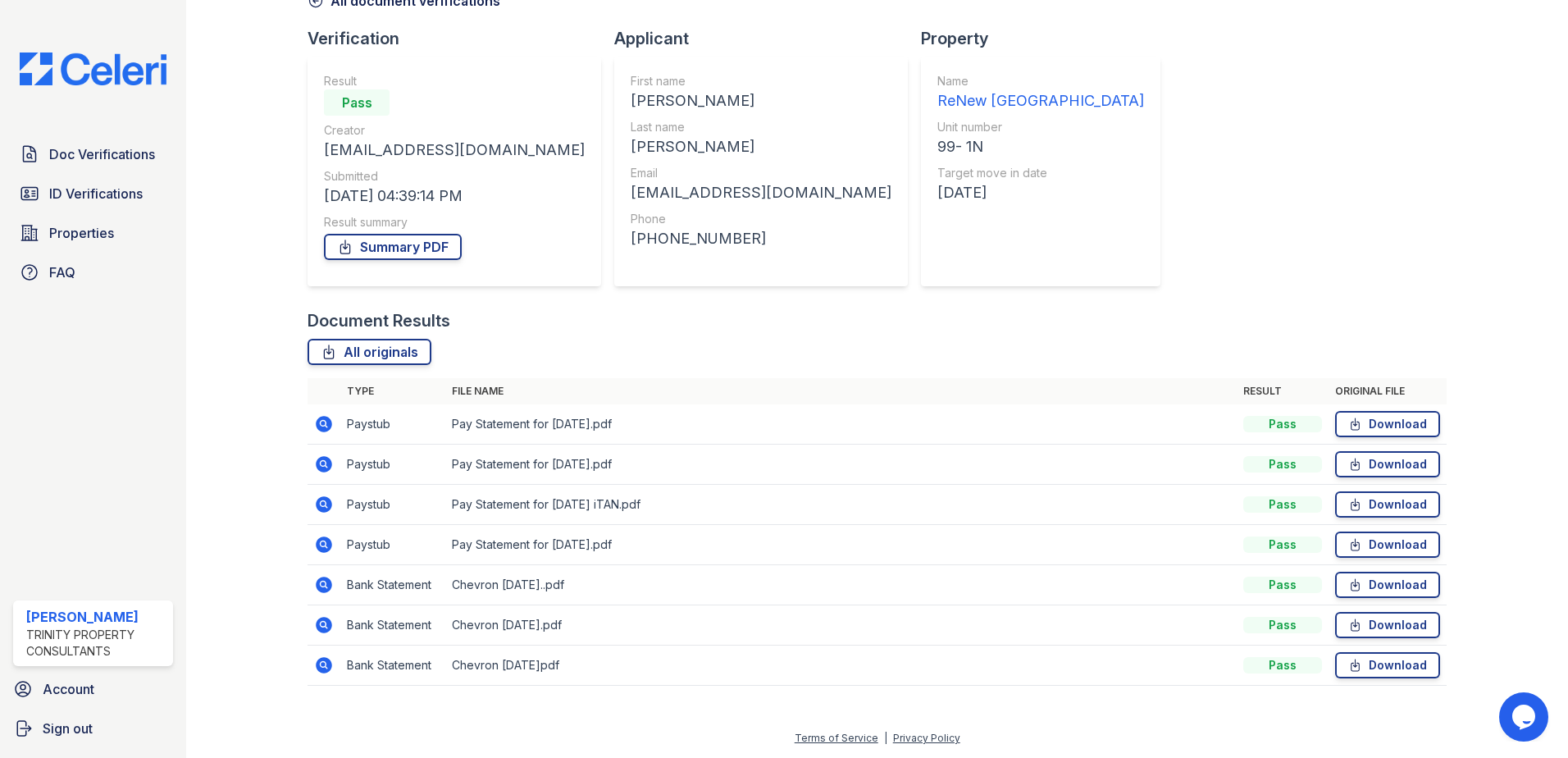
click at [319, 501] on icon at bounding box center [324, 504] width 17 height 17
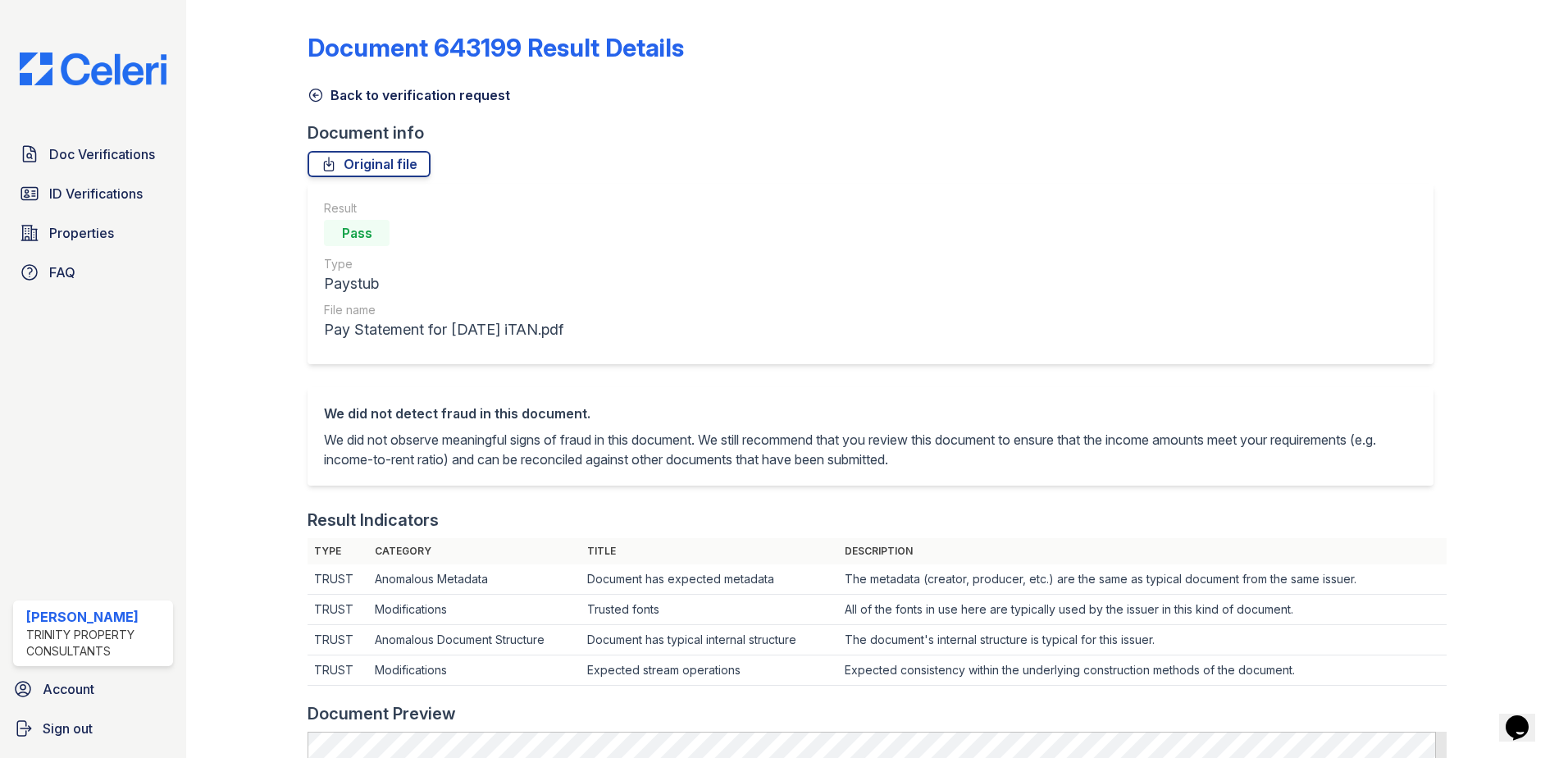
click at [307, 96] on icon at bounding box center [315, 95] width 17 height 17
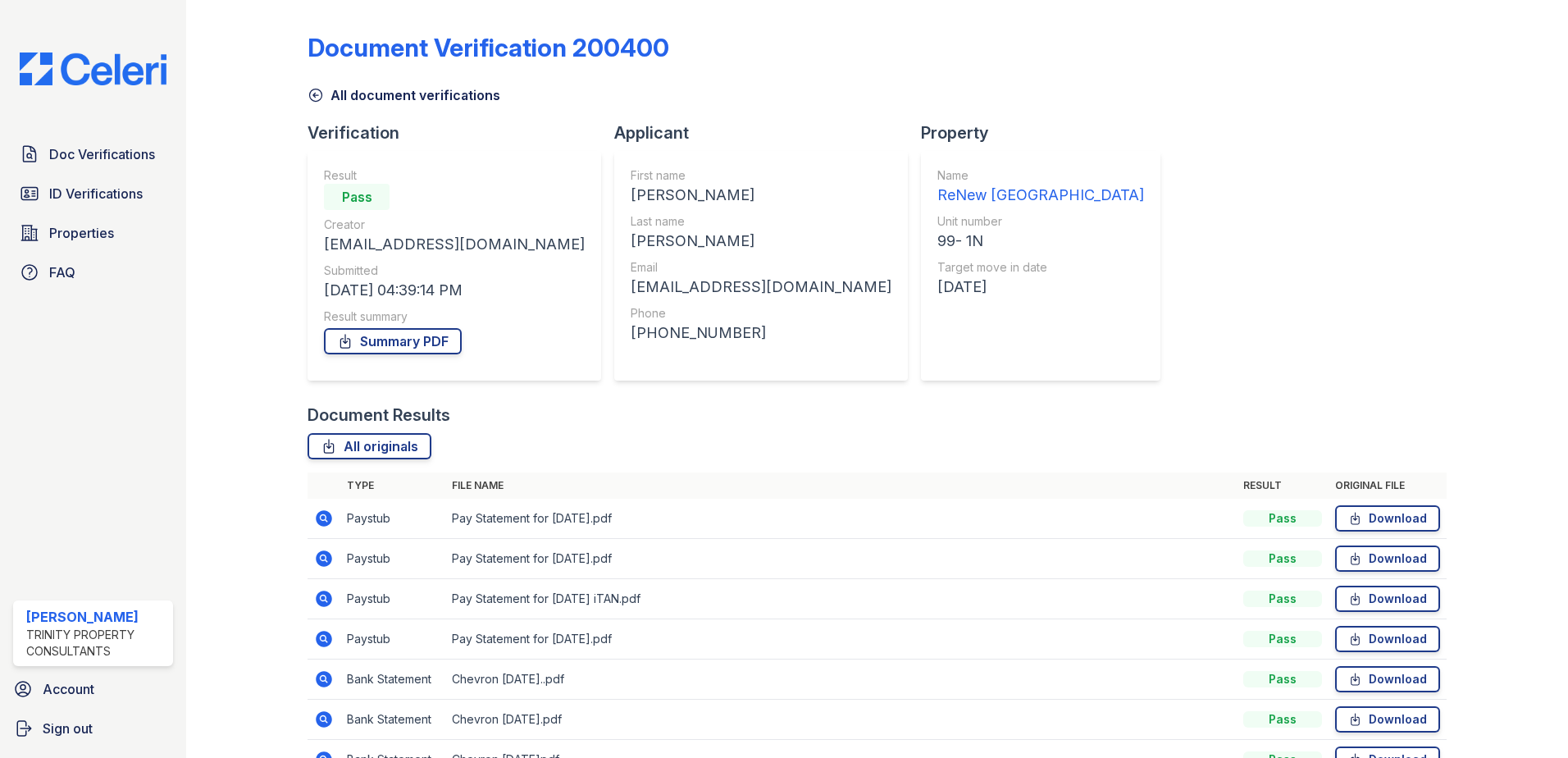
click at [326, 553] on icon at bounding box center [324, 559] width 17 height 17
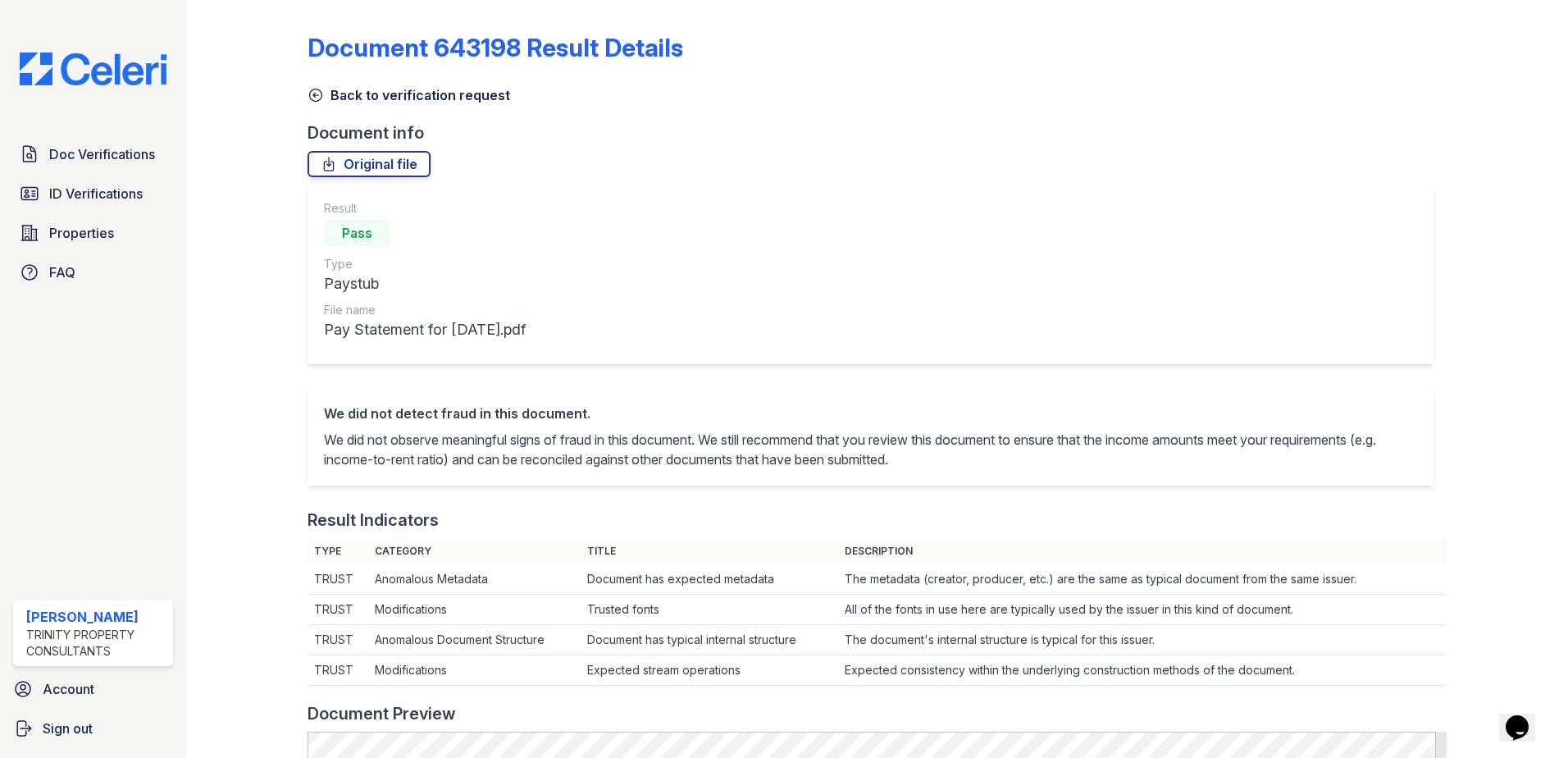
click at [316, 93] on icon at bounding box center [315, 95] width 17 height 17
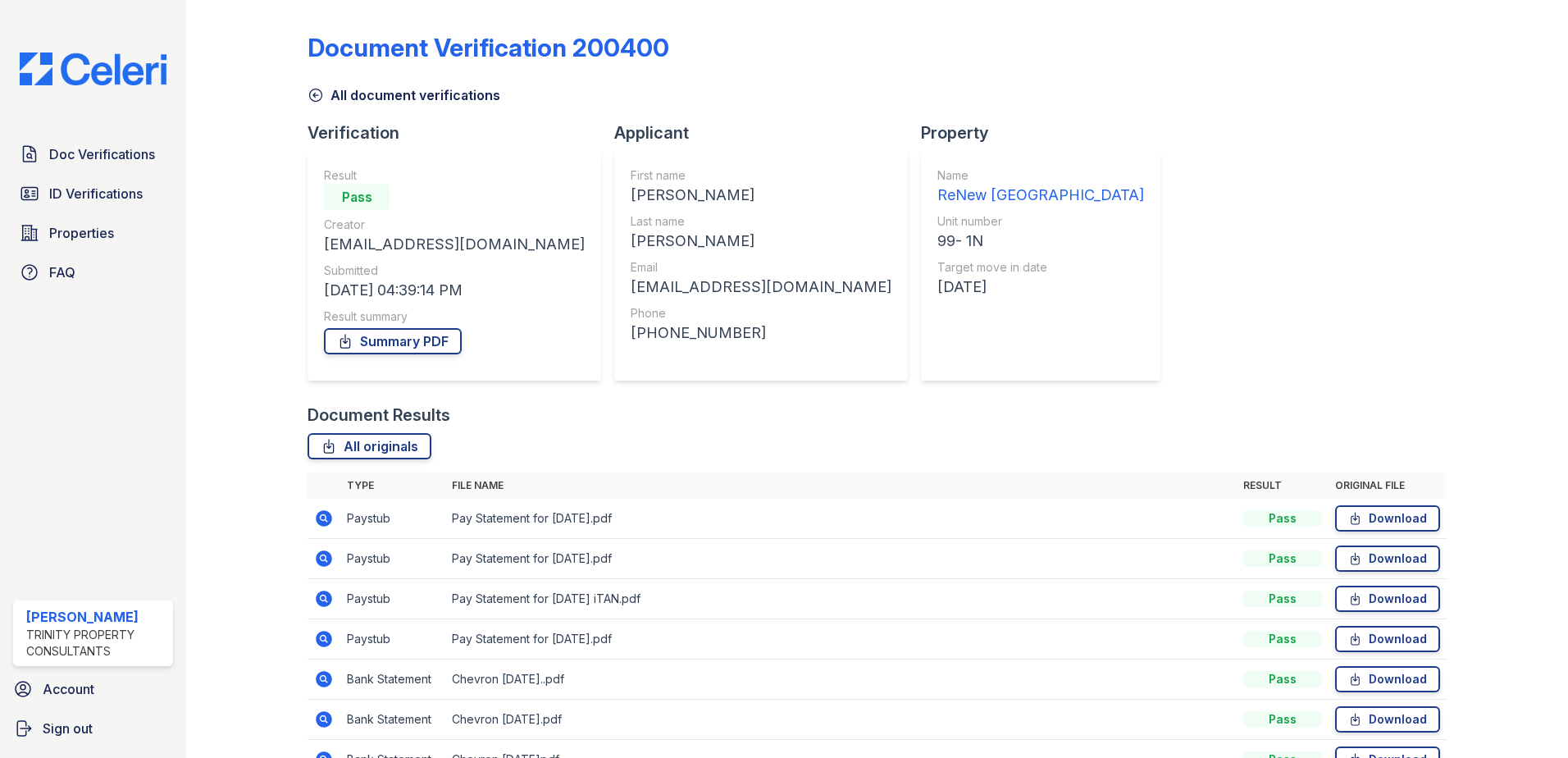
click at [328, 516] on icon at bounding box center [324, 518] width 17 height 17
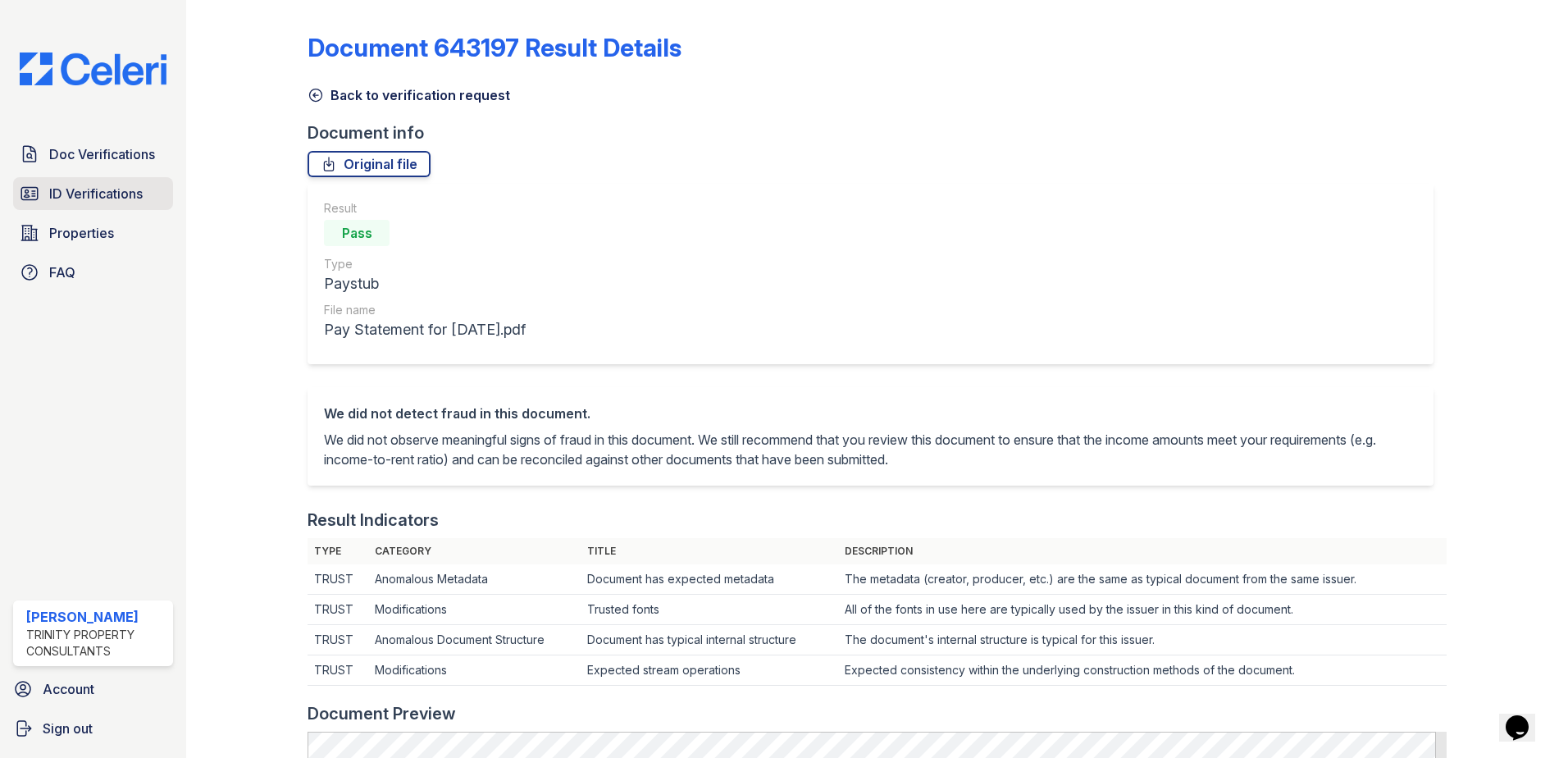
click at [159, 189] on link "ID Verifications" at bounding box center [93, 193] width 160 height 32
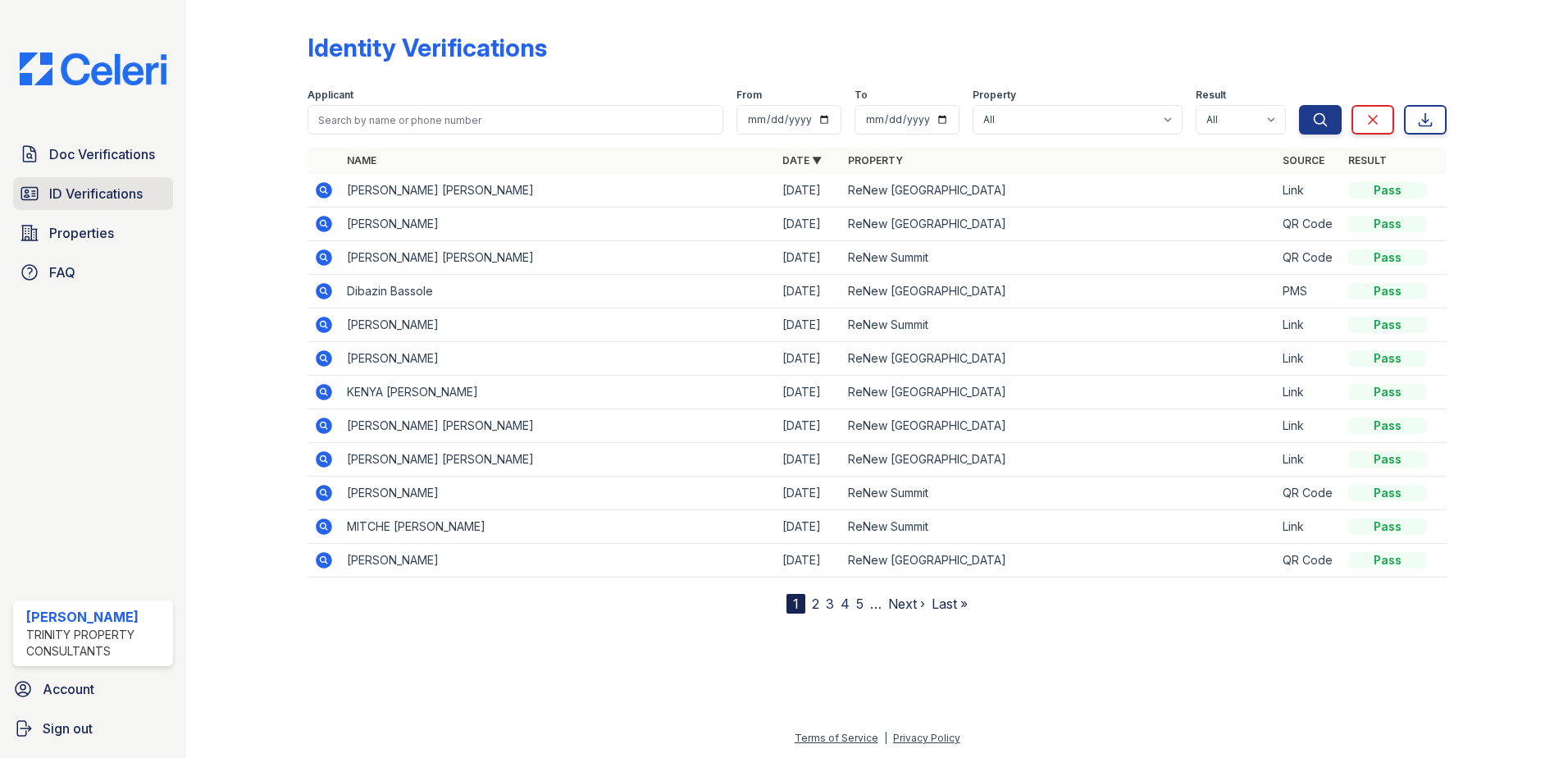
click at [128, 196] on span "ID Verifications" at bounding box center [95, 193] width 93 height 19
click at [145, 193] on link "ID Verifications" at bounding box center [93, 193] width 160 height 32
click at [135, 162] on span "Doc Verifications" at bounding box center [102, 154] width 105 height 19
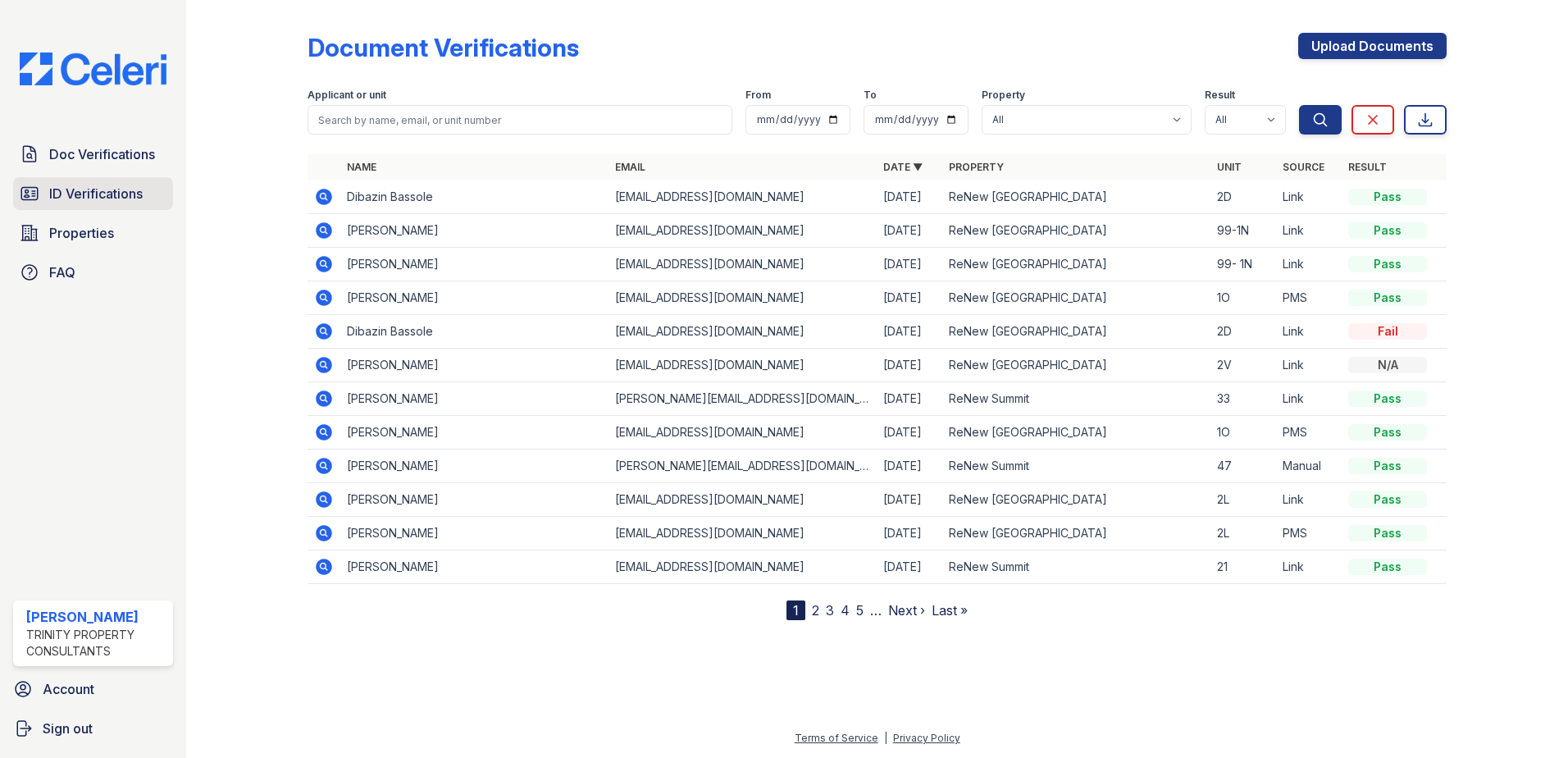
click at [90, 191] on span "ID Verifications" at bounding box center [95, 193] width 93 height 19
